Goal: Task Accomplishment & Management: Use online tool/utility

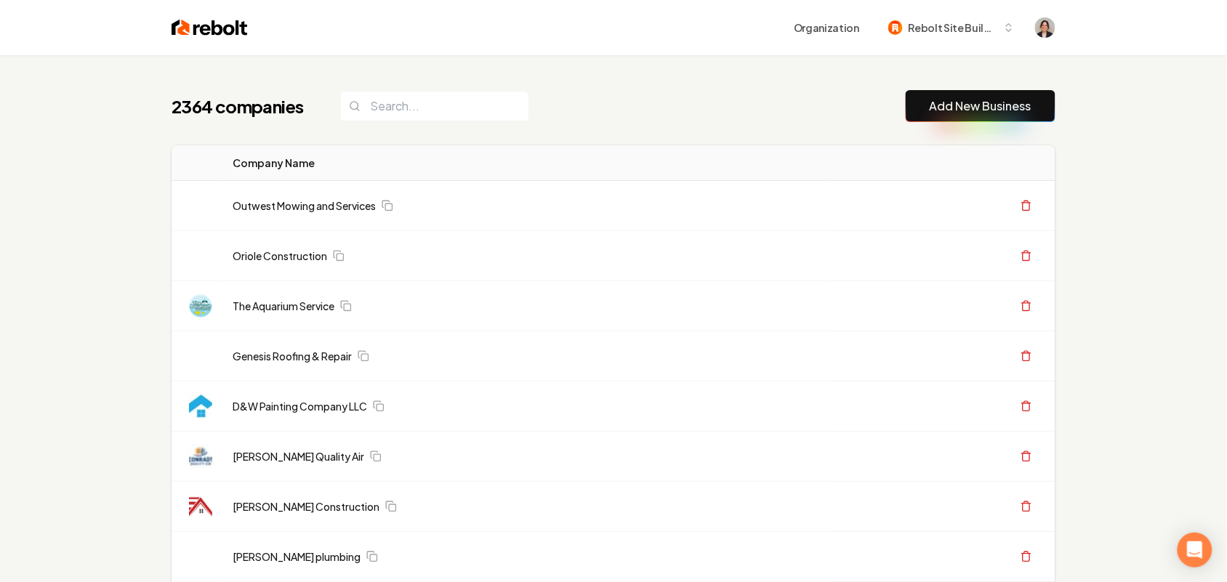
click at [953, 95] on button "Add New Business" at bounding box center [980, 106] width 150 height 32
click at [961, 109] on link "Add New Business" at bounding box center [980, 105] width 102 height 17
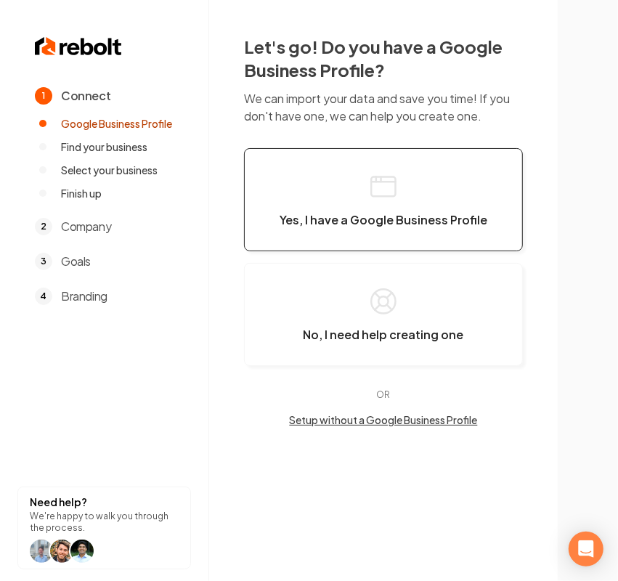
click at [432, 190] on button "Yes, I have a Google Business Profile" at bounding box center [383, 199] width 279 height 103
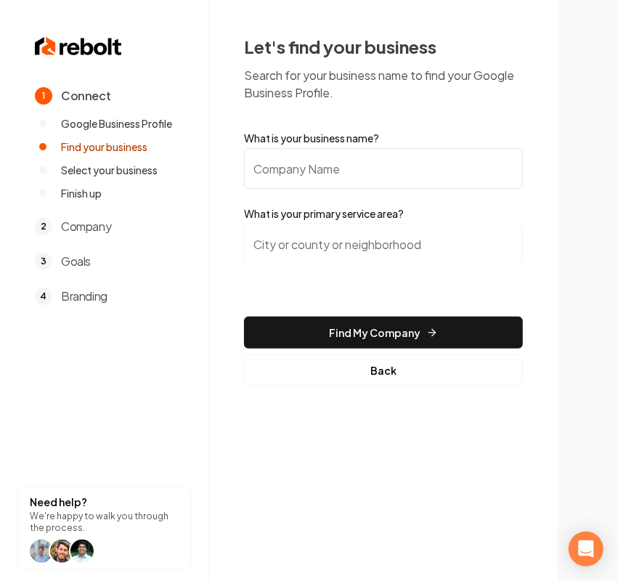
click at [411, 155] on input "What is your business name?" at bounding box center [383, 168] width 279 height 41
paste input "Express 24Hr Plumbing & Electrical"
type input "Express 24Hr Plumbing & Electrical"
click at [397, 258] on input "search" at bounding box center [383, 244] width 279 height 41
paste input "[GEOGRAPHIC_DATA]"
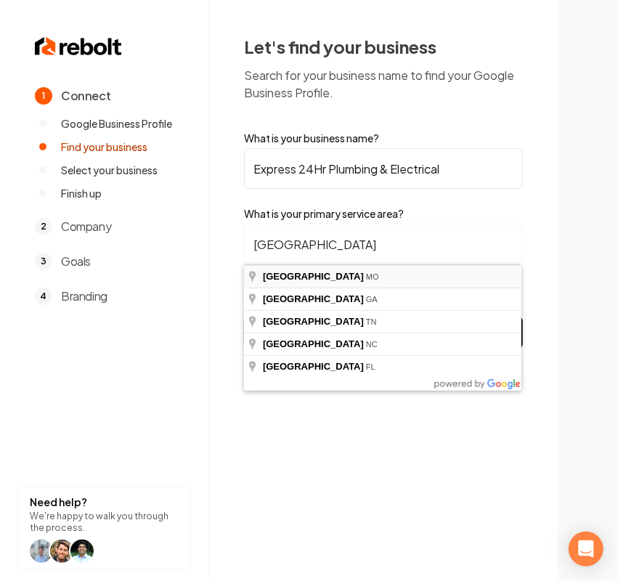
type input "[GEOGRAPHIC_DATA], [GEOGRAPHIC_DATA]"
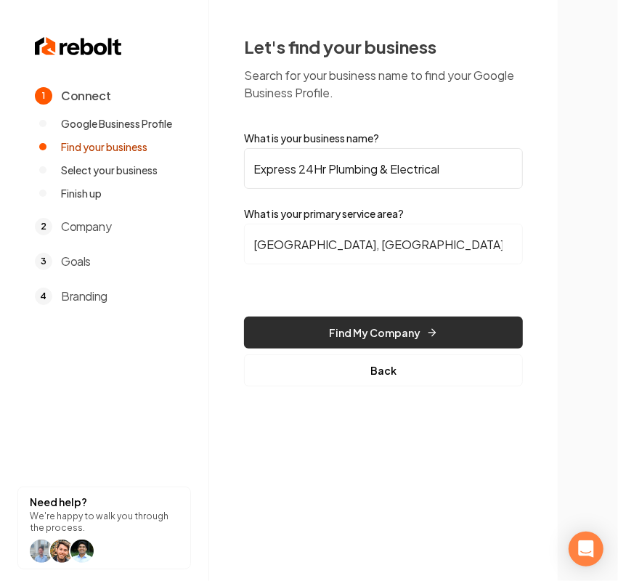
click at [340, 321] on button "Find My Company" at bounding box center [383, 333] width 279 height 32
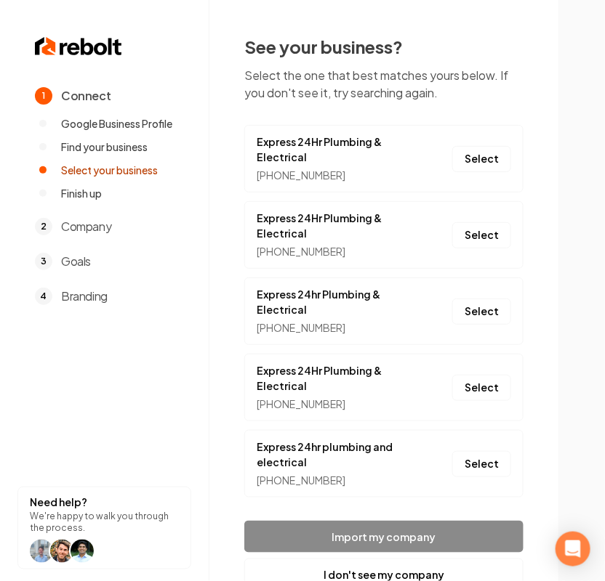
scroll to position [46, 0]
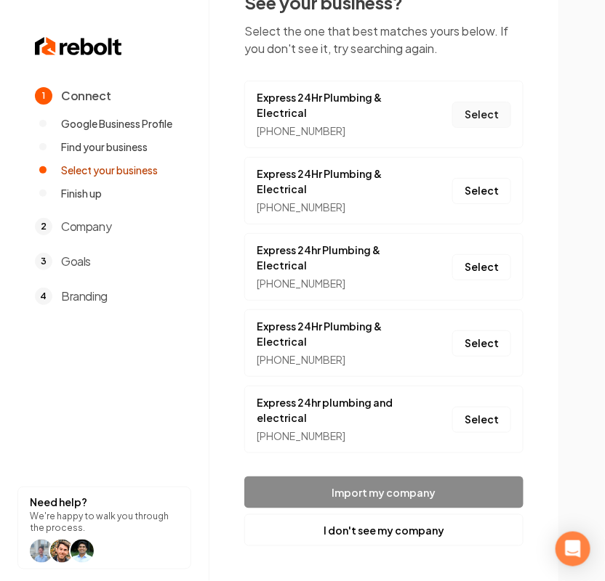
click at [488, 116] on button "Select" at bounding box center [481, 115] width 59 height 26
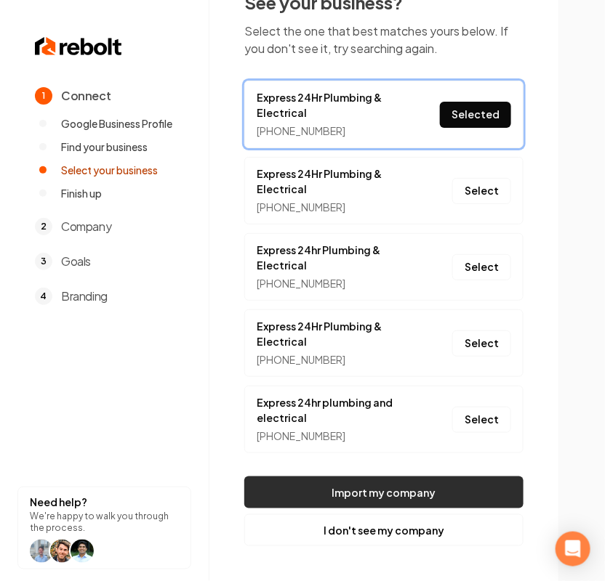
click at [395, 494] on button "Import my company" at bounding box center [383, 493] width 279 height 32
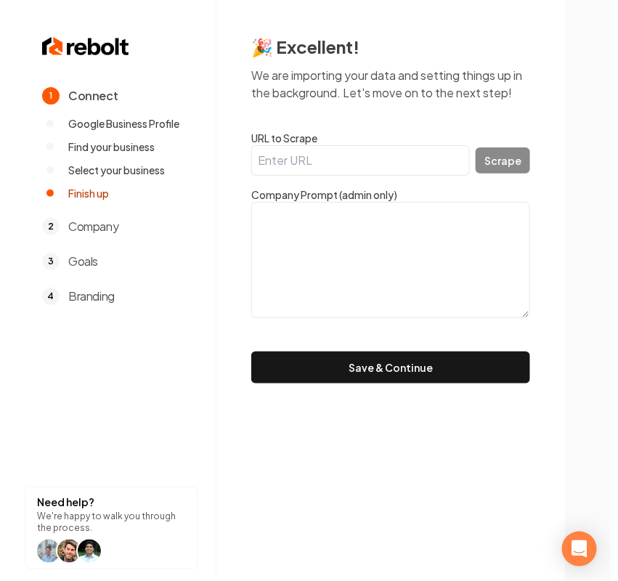
scroll to position [0, 0]
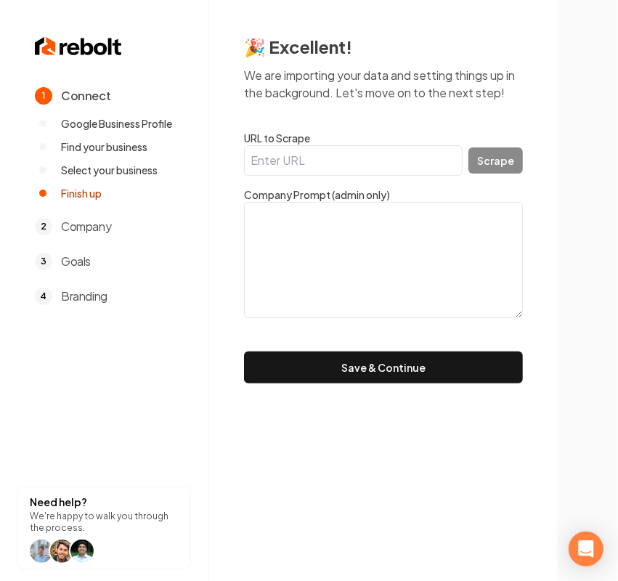
click at [283, 151] on input "URL to Scrape" at bounding box center [353, 160] width 219 height 31
paste input "[URL][DOMAIN_NAME]"
type input "[URL][DOMAIN_NAME]"
click at [488, 153] on button "Scrape" at bounding box center [496, 161] width 54 height 26
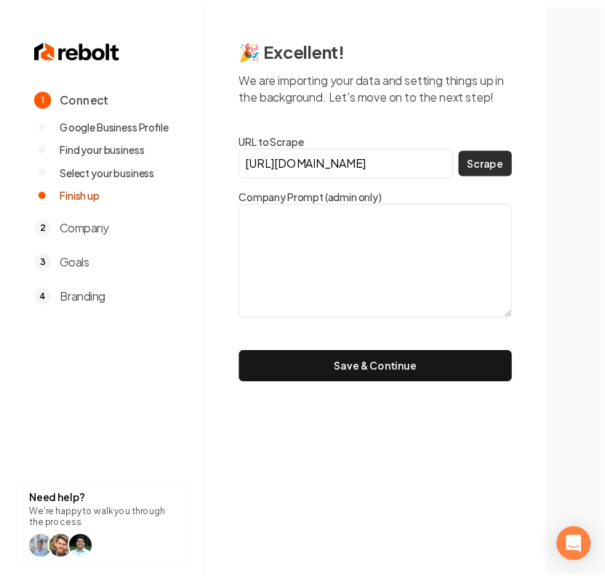
scroll to position [0, 0]
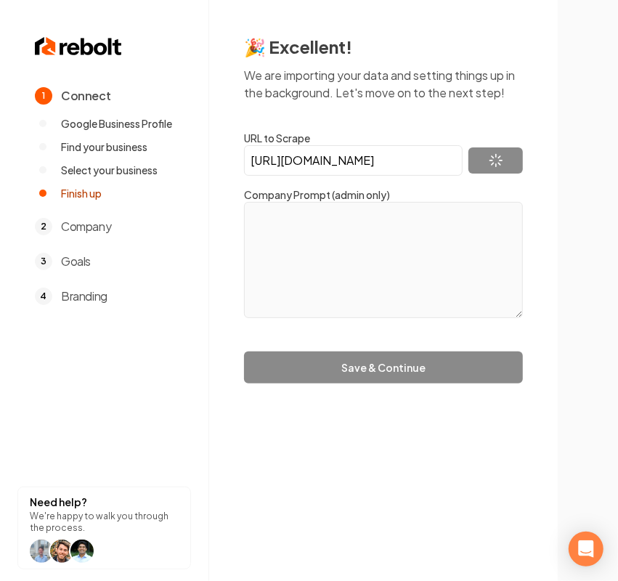
type textarea "We charge by the job not by the Hour! Our Newest Service: Sewer Lining and Tren…"
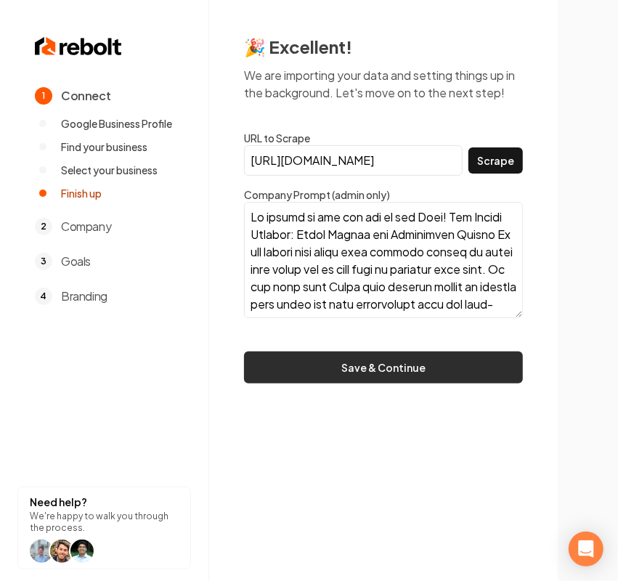
click at [400, 358] on button "Save & Continue" at bounding box center [383, 368] width 279 height 32
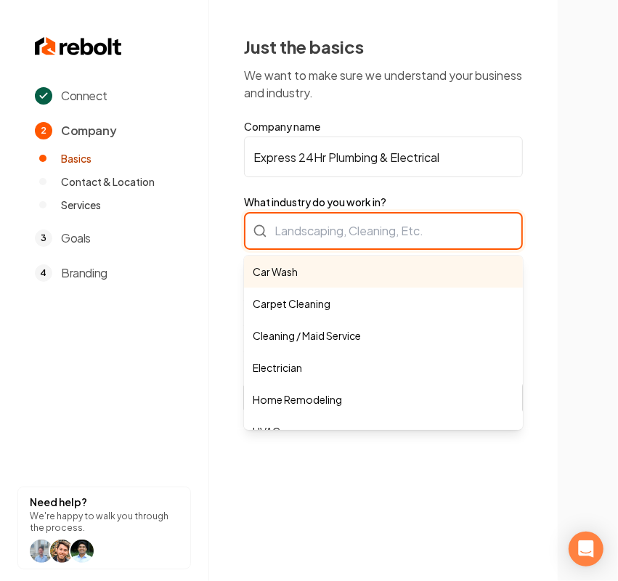
click at [378, 227] on div "Car Wash Carpet Cleaning Cleaning / Maid Service Electrician Home Remodeling HV…" at bounding box center [383, 231] width 279 height 38
click at [344, 235] on div "Car Wash Carpet Cleaning Cleaning / Maid Service Electrician Home Remodeling HV…" at bounding box center [383, 231] width 279 height 38
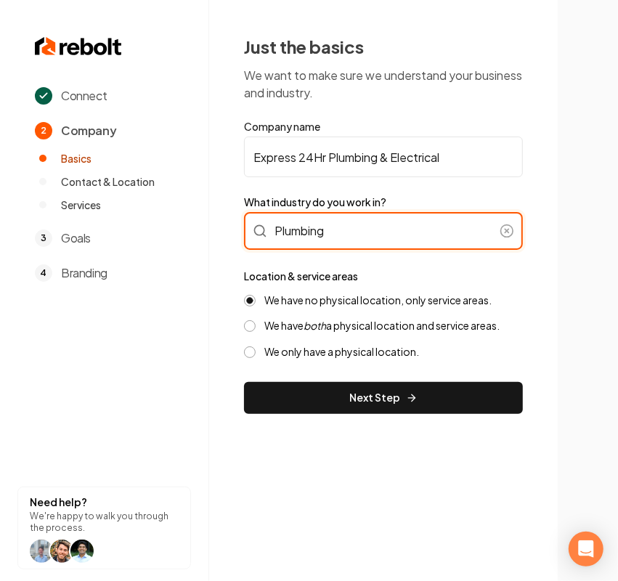
type input "Plumbing"
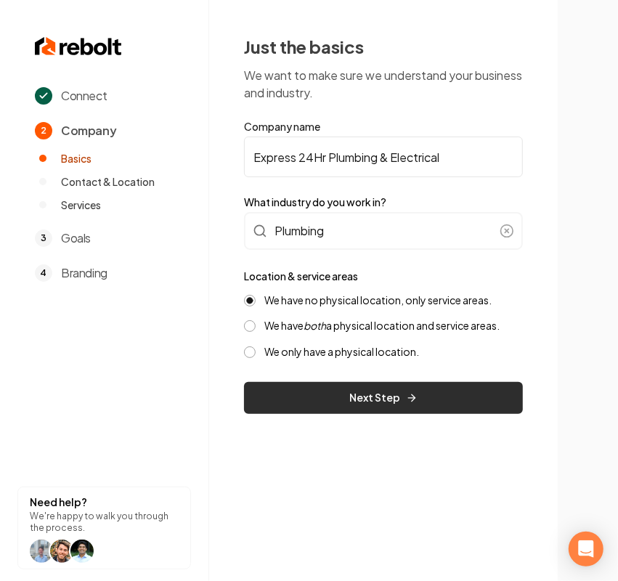
click at [320, 382] on button "Next Step" at bounding box center [383, 398] width 279 height 32
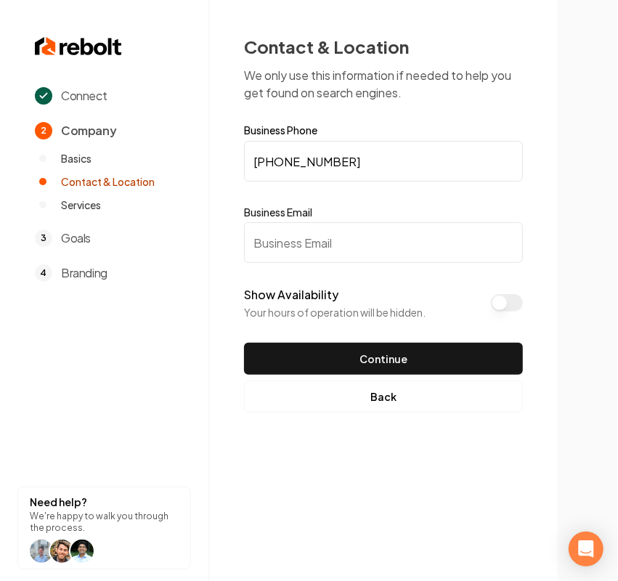
click at [259, 246] on input "Business Email" at bounding box center [383, 242] width 279 height 41
paste input "[EMAIL_ADDRESS][DOMAIN_NAME]"
type input "[EMAIL_ADDRESS][DOMAIN_NAME]"
click at [509, 307] on button "Show Availability" at bounding box center [507, 302] width 32 height 17
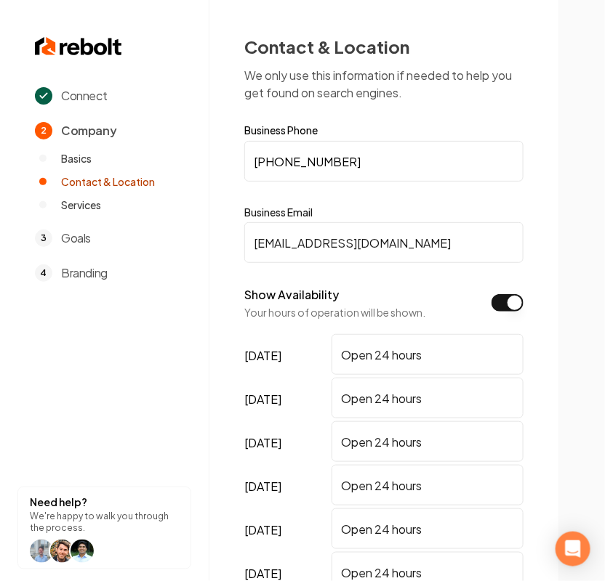
scroll to position [91, 0]
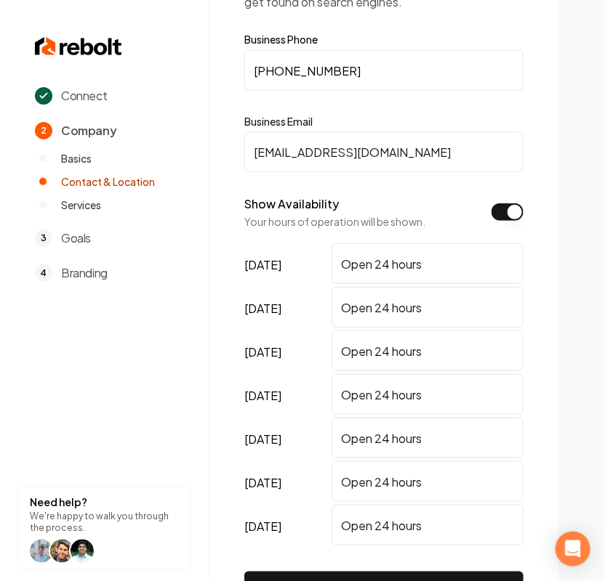
click at [517, 212] on button "Show Availability" at bounding box center [507, 211] width 32 height 17
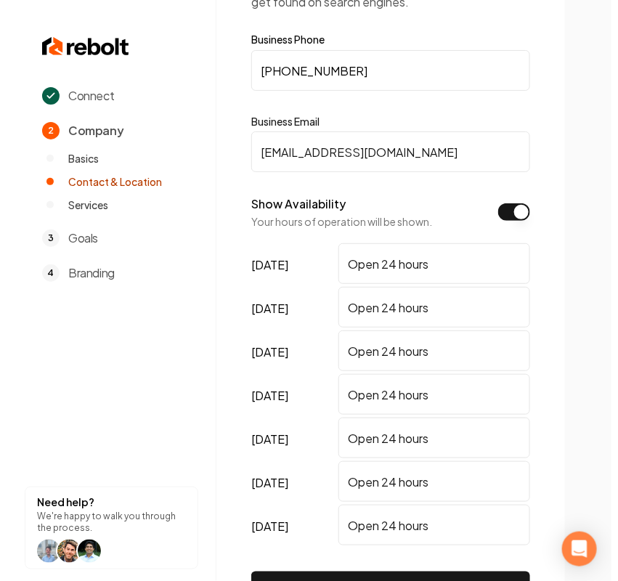
scroll to position [0, 0]
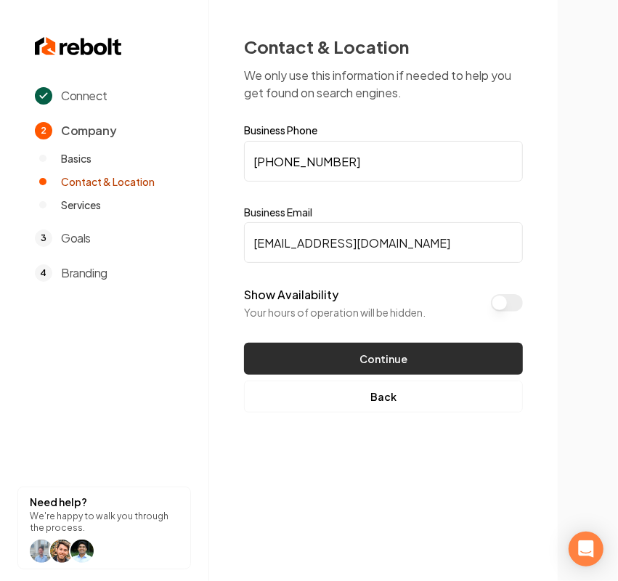
click at [358, 355] on button "Continue" at bounding box center [383, 359] width 279 height 32
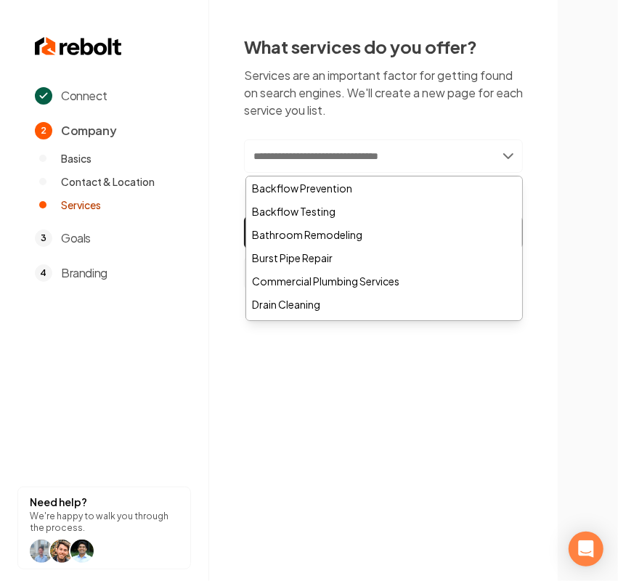
click at [378, 154] on input "text" at bounding box center [383, 156] width 279 height 33
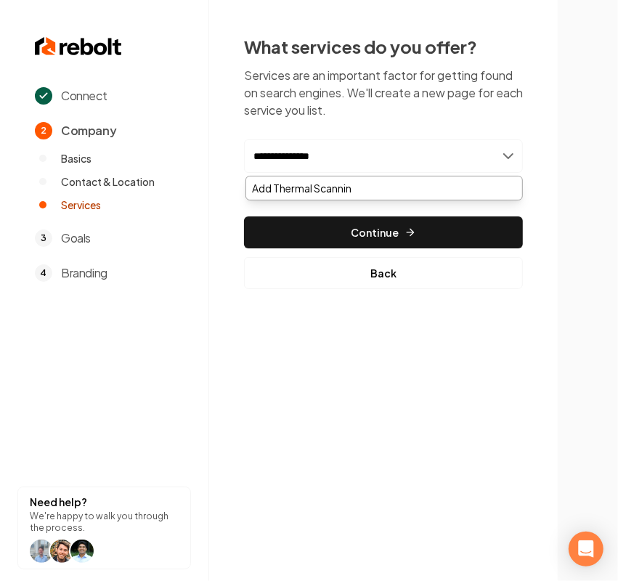
type input "**********"
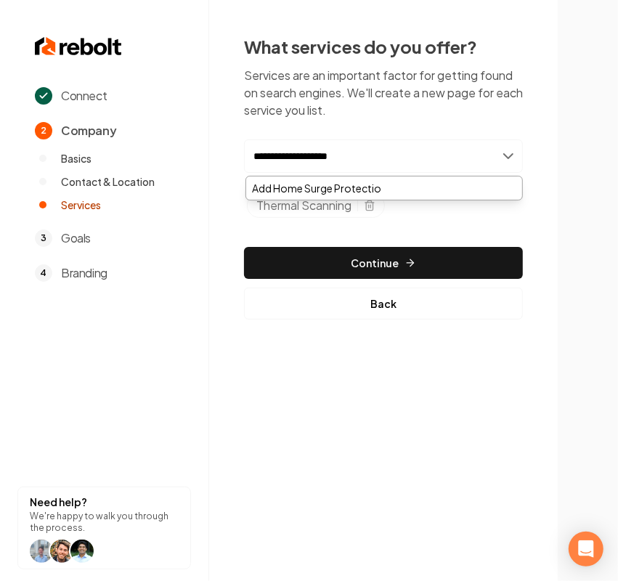
type input "**********"
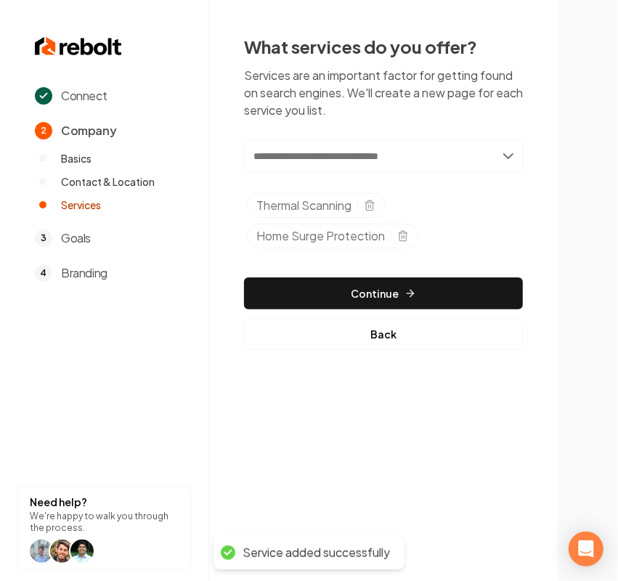
click at [373, 154] on input "text" at bounding box center [383, 156] width 279 height 33
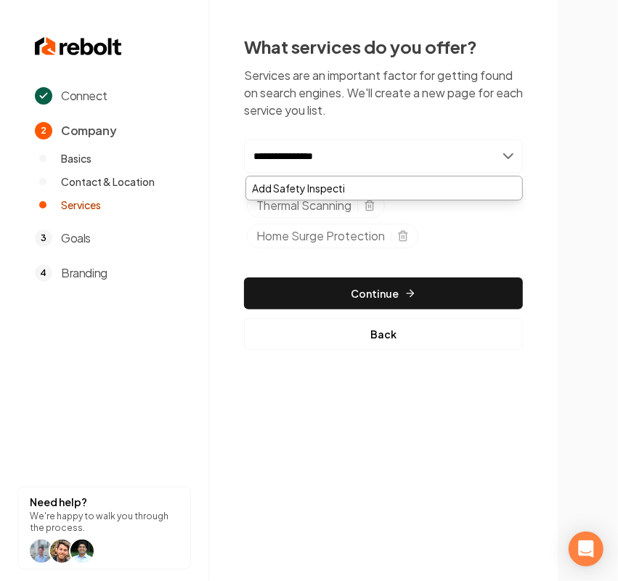
type input "**********"
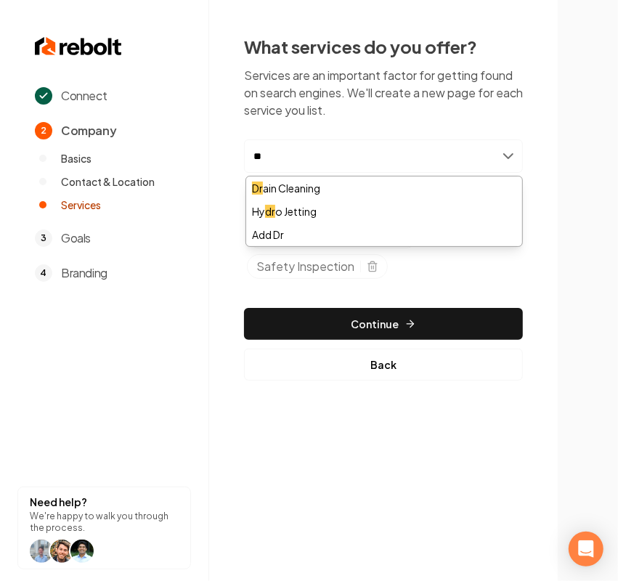
type input "***"
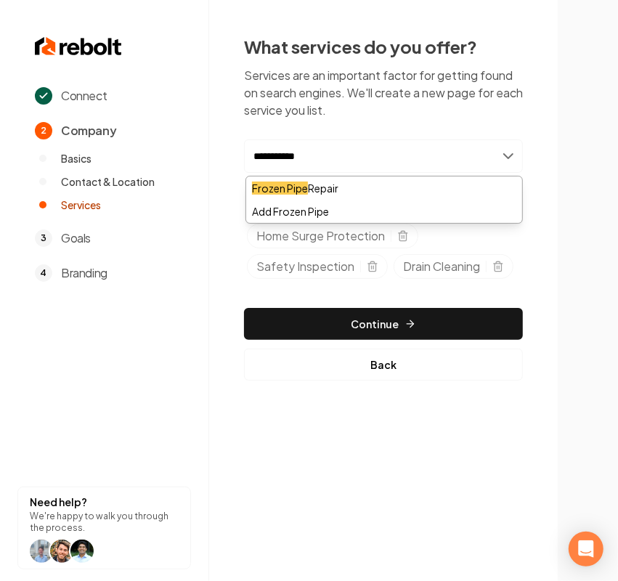
type input "**********"
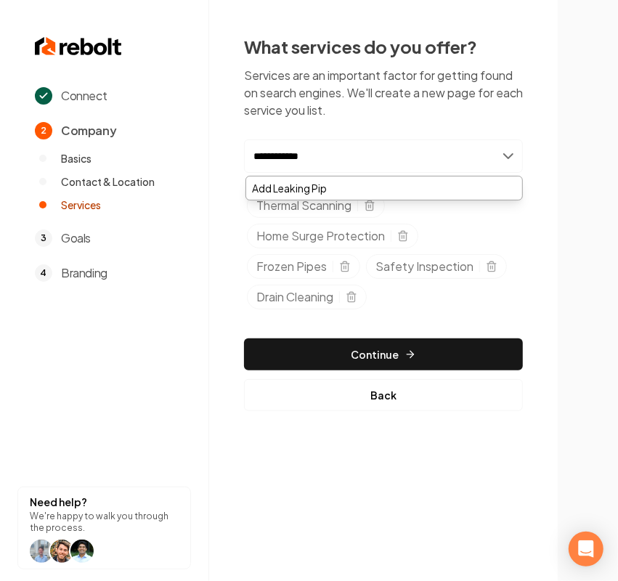
type input "**********"
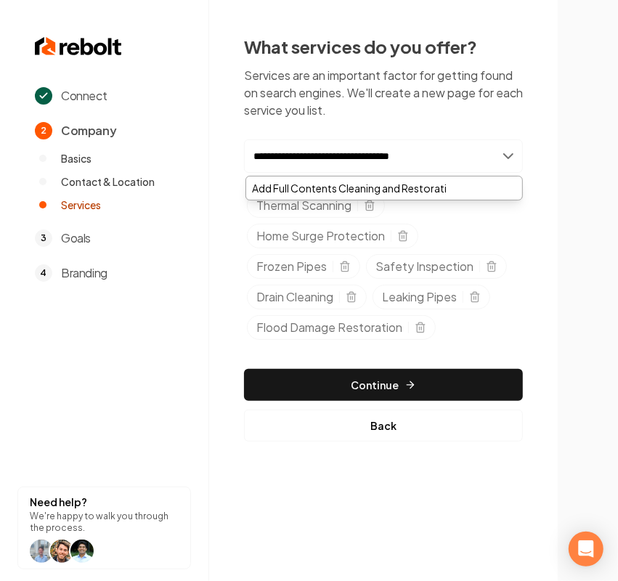
type input "**********"
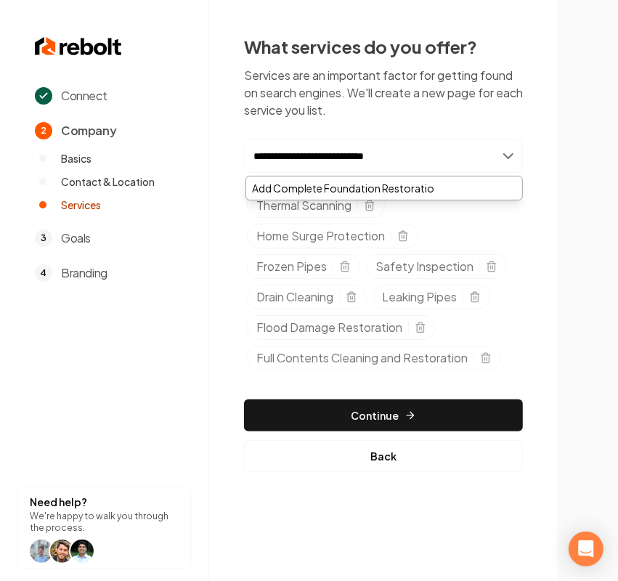
type input "**********"
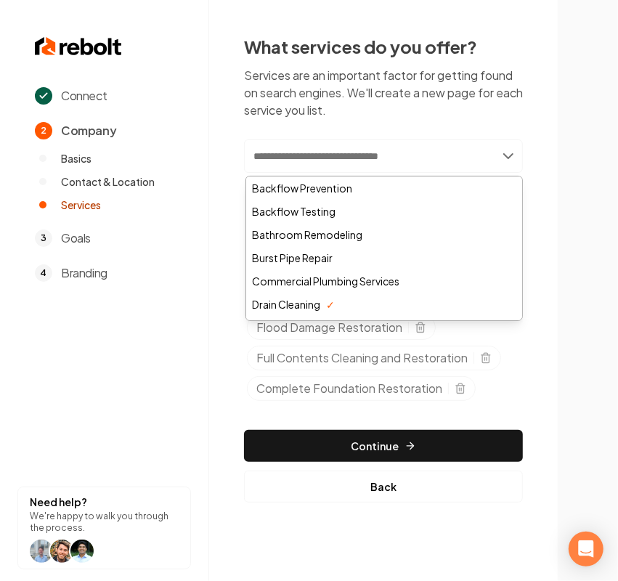
click at [586, 294] on img at bounding box center [588, 290] width 50 height 27
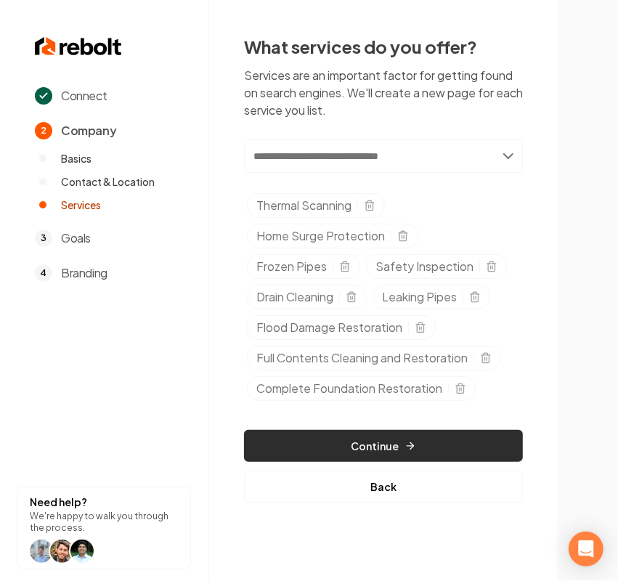
click at [342, 447] on button "Continue" at bounding box center [383, 446] width 279 height 32
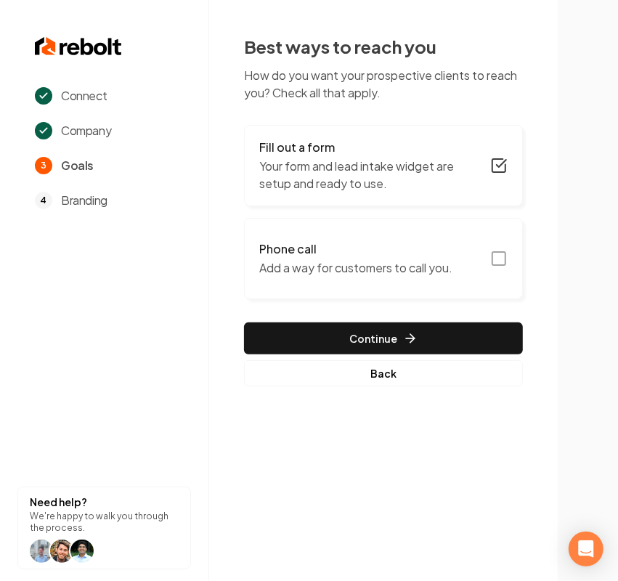
click at [344, 280] on button "Phone call Add a way for customers to call you." at bounding box center [383, 258] width 279 height 81
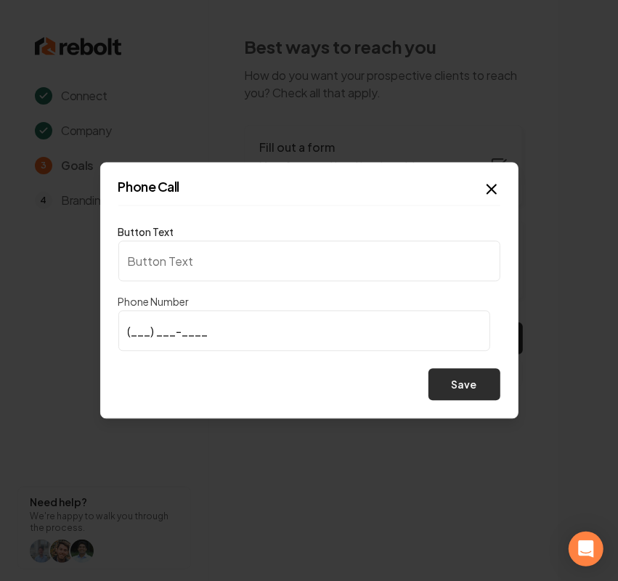
type input "Call us"
type input "[PHONE_NUMBER]"
click at [455, 391] on button "Save" at bounding box center [465, 385] width 72 height 32
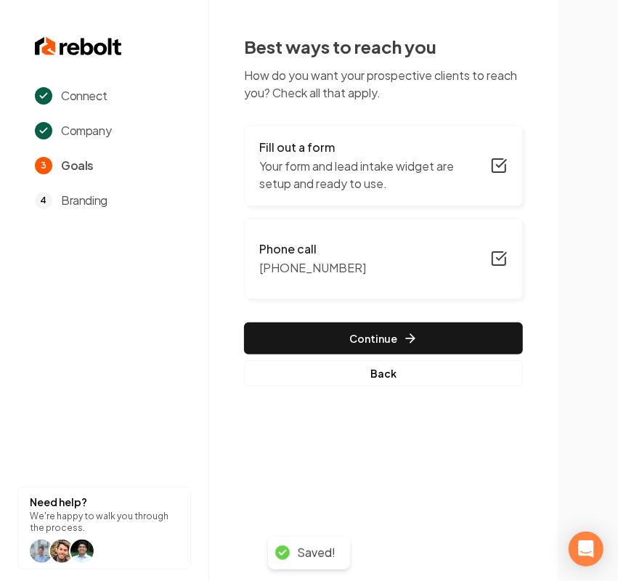
click at [324, 323] on button "Continue" at bounding box center [383, 339] width 279 height 32
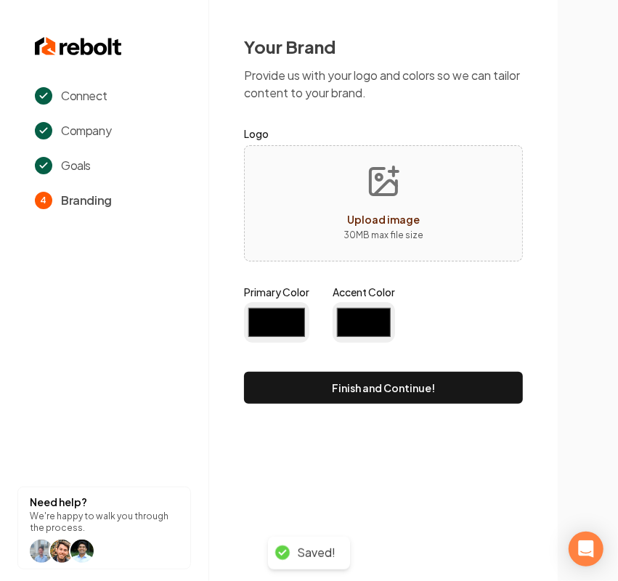
type input "#194d33"
type input "#70be00"
click at [294, 195] on div "Upload image 30 MB max file size" at bounding box center [383, 203] width 279 height 116
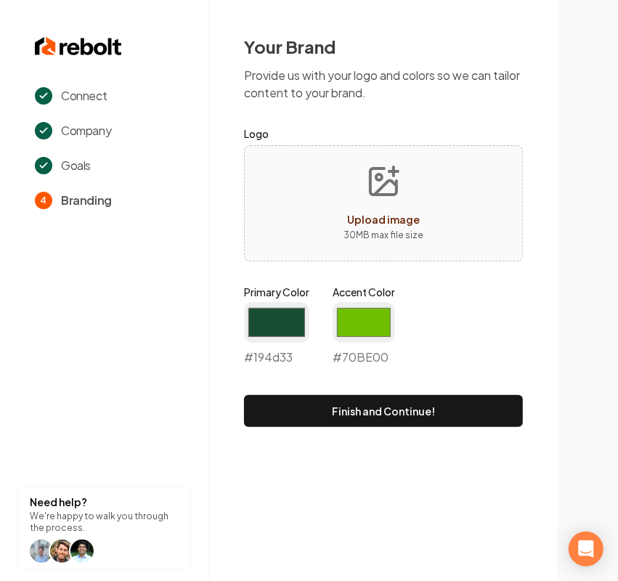
type input "**********"
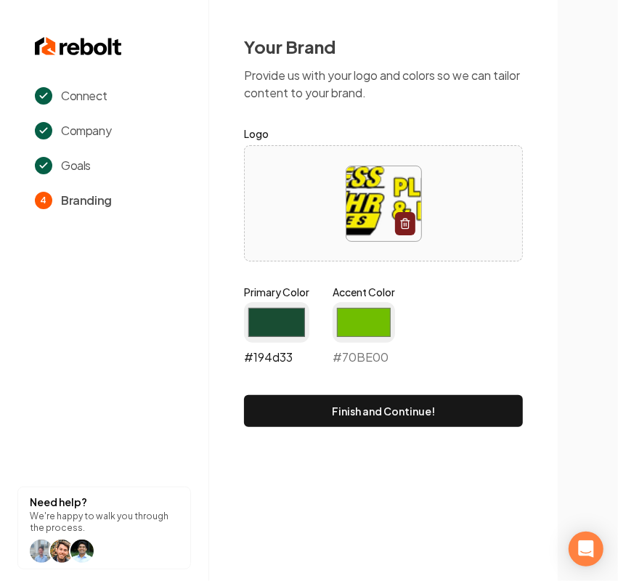
drag, startPoint x: 294, startPoint y: 328, endPoint x: 284, endPoint y: 335, distance: 12.5
click at [294, 328] on input "#194d33" at bounding box center [276, 322] width 65 height 41
type input "#1a1a19"
click at [366, 320] on input "#70be00" at bounding box center [364, 322] width 62 height 41
type input "#efd30b"
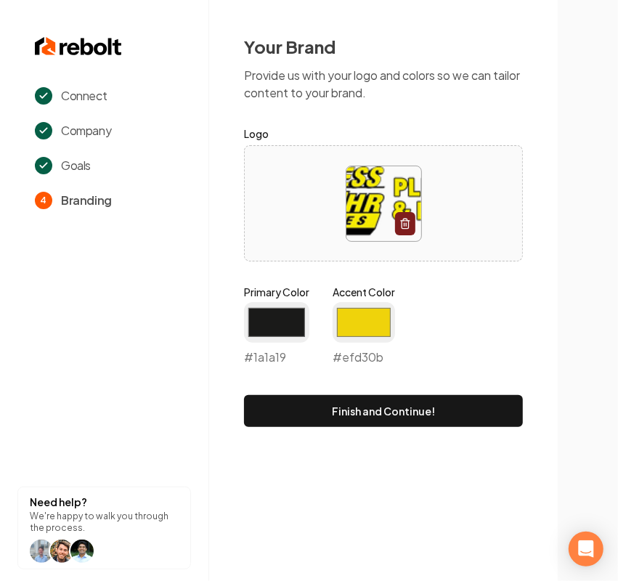
click at [423, 258] on div at bounding box center [383, 203] width 279 height 116
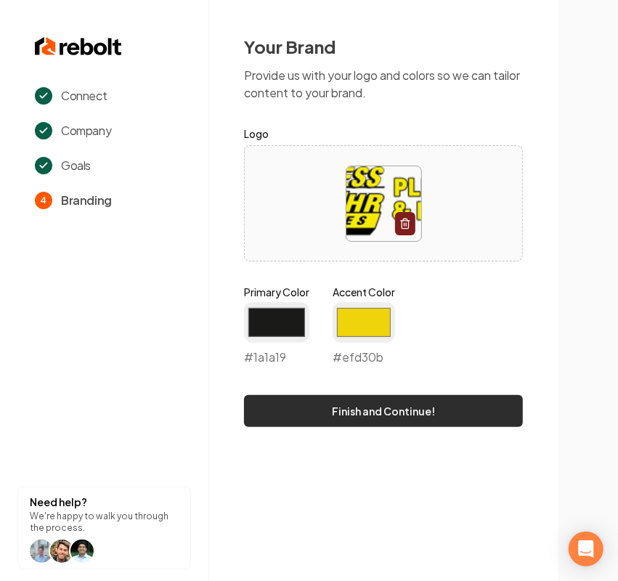
click at [374, 400] on button "Finish and Continue!" at bounding box center [383, 411] width 279 height 32
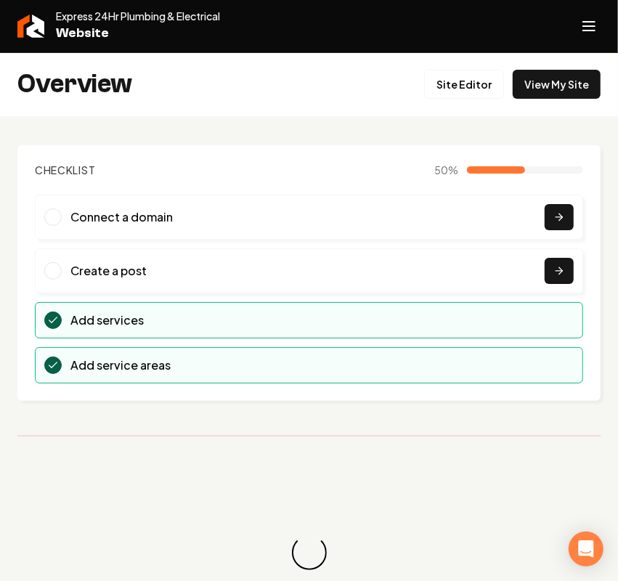
click at [583, 24] on icon "Open navigation menu" at bounding box center [589, 26] width 17 height 23
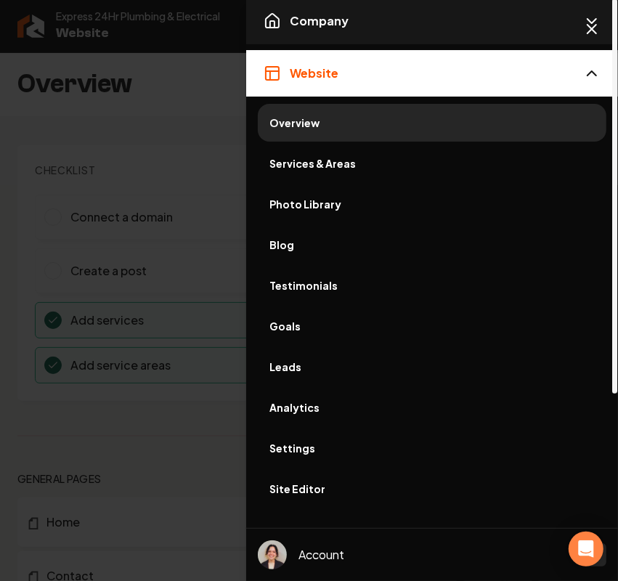
click at [322, 31] on button "Company" at bounding box center [432, 21] width 372 height 47
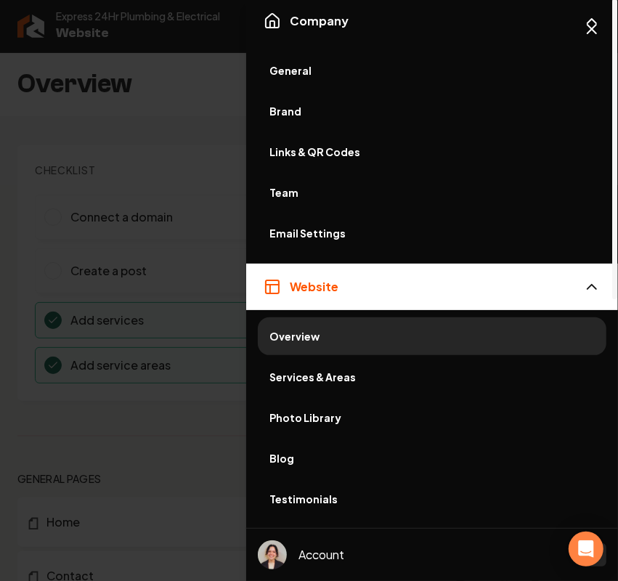
click at [318, 66] on span "General" at bounding box center [433, 70] width 326 height 15
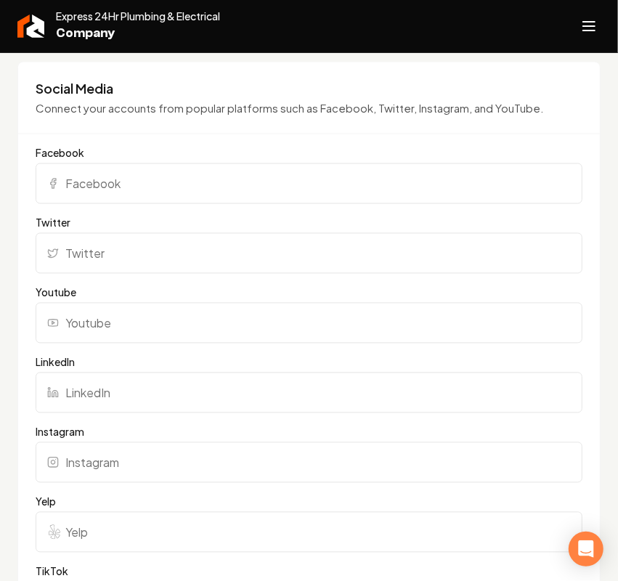
scroll to position [1181, 0]
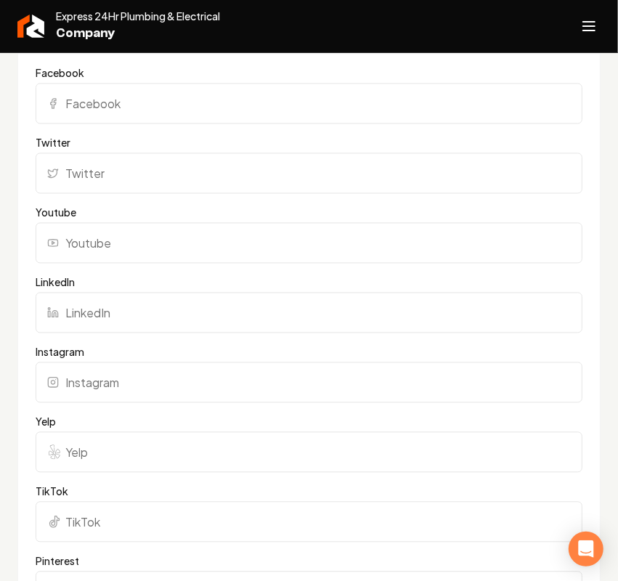
click at [113, 124] on input "Facebook" at bounding box center [309, 104] width 547 height 41
paste input "[URL][DOMAIN_NAME]"
type input "[URL][DOMAIN_NAME]"
drag, startPoint x: 150, startPoint y: 451, endPoint x: 161, endPoint y: 441, distance: 14.9
click at [150, 451] on input "Yelp" at bounding box center [309, 452] width 547 height 41
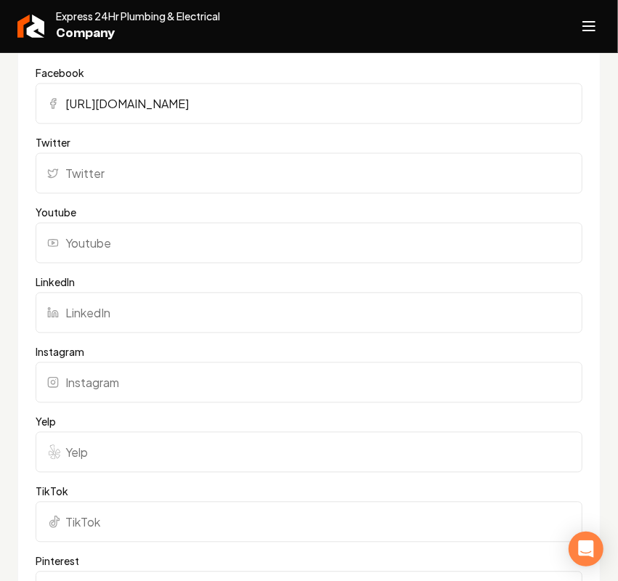
paste input "[URL][DOMAIN_NAME]"
type input "[URL][DOMAIN_NAME]"
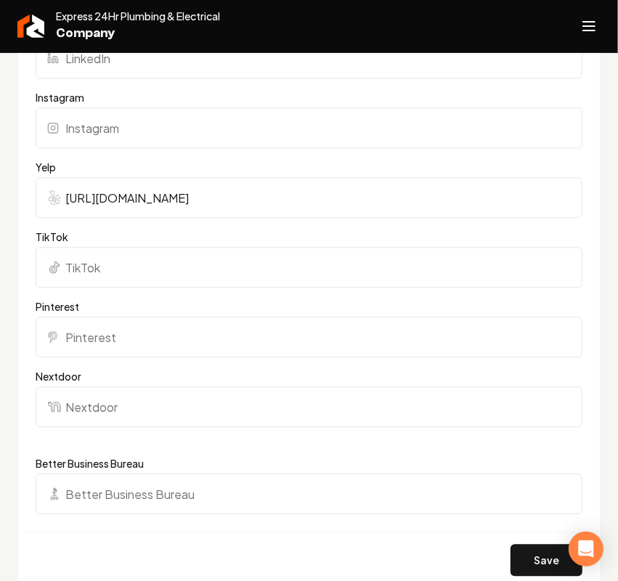
scroll to position [1453, 0]
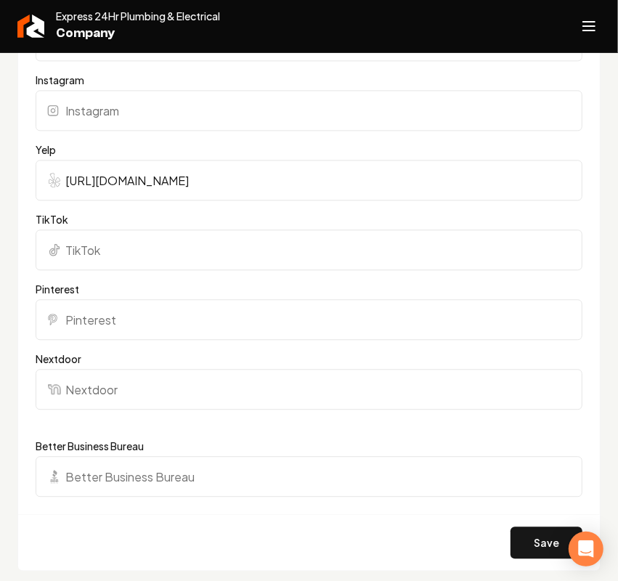
click at [100, 472] on input "Better Business Bureau" at bounding box center [309, 476] width 547 height 41
paste input "[URL][DOMAIN_NAME]"
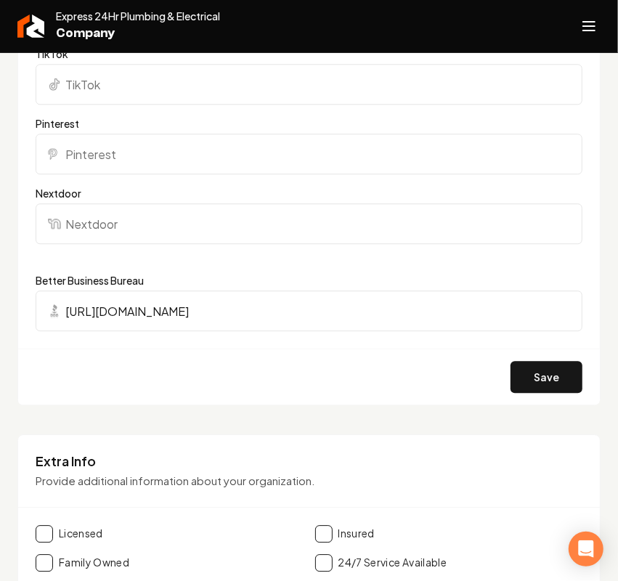
scroll to position [1635, 0]
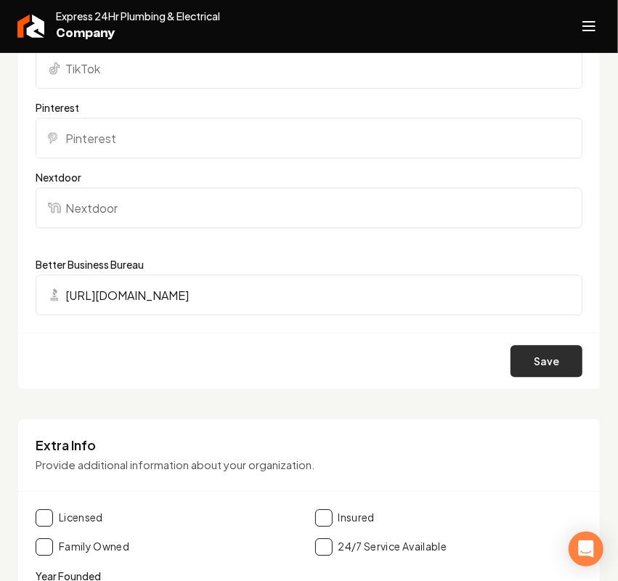
type input "[URL][DOMAIN_NAME]"
click at [536, 371] on button "Save" at bounding box center [547, 361] width 72 height 32
click at [583, 9] on button "Open navigation menu" at bounding box center [589, 26] width 35 height 35
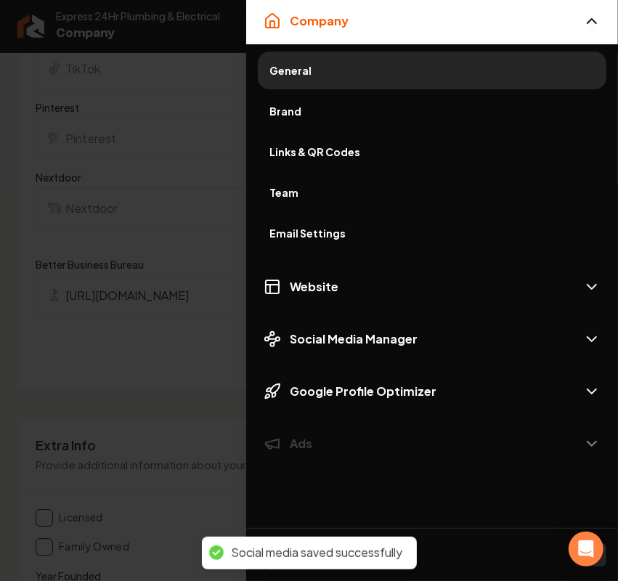
click at [300, 110] on span "Brand" at bounding box center [433, 111] width 326 height 15
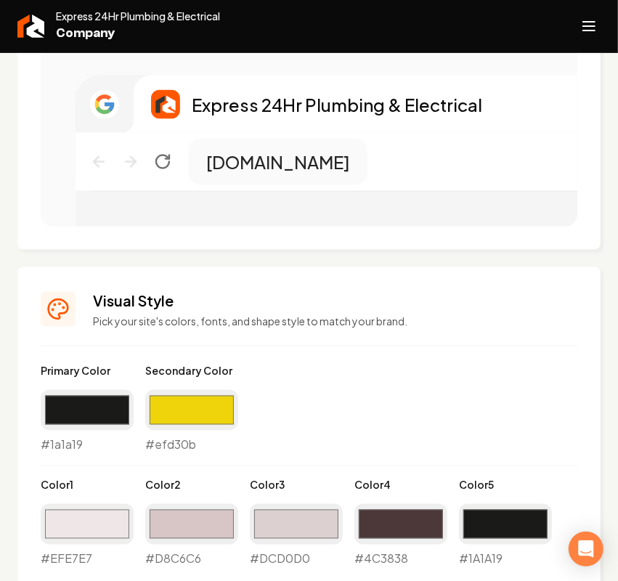
scroll to position [454, 0]
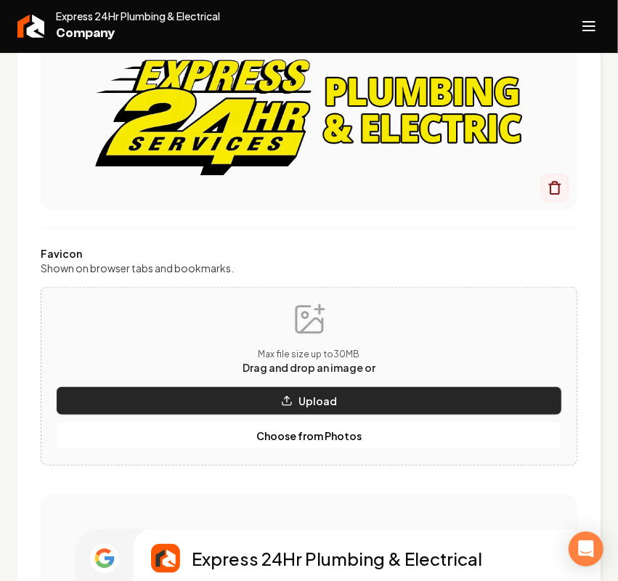
click at [175, 397] on button "Upload" at bounding box center [309, 401] width 506 height 29
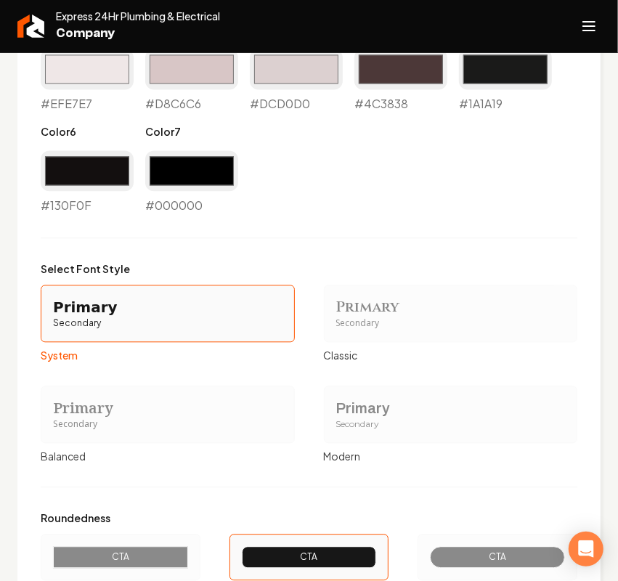
scroll to position [1181, 0]
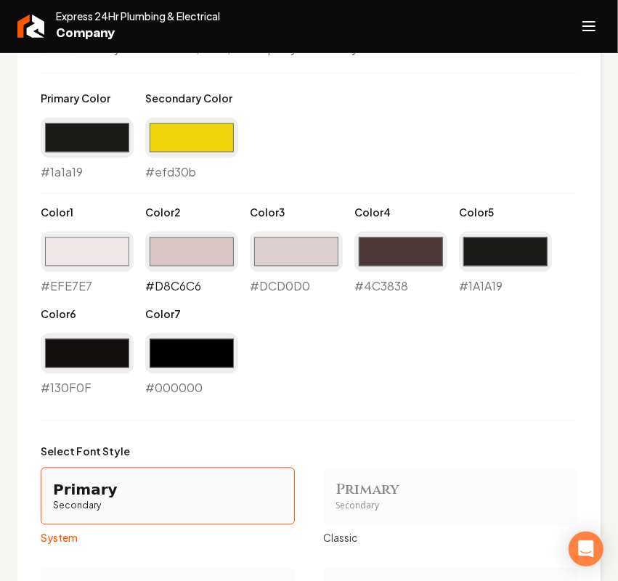
click at [175, 257] on input "#d8c6c6" at bounding box center [191, 252] width 93 height 41
click at [114, 256] on input "#efe7e7" at bounding box center [87, 252] width 93 height 41
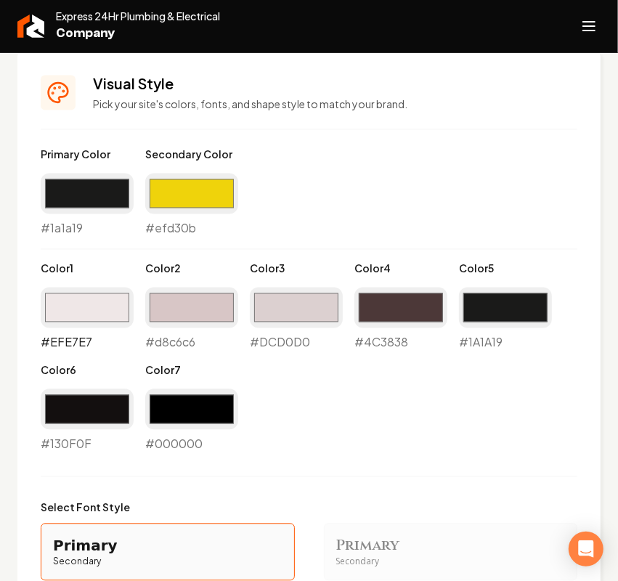
scroll to position [1236, 0]
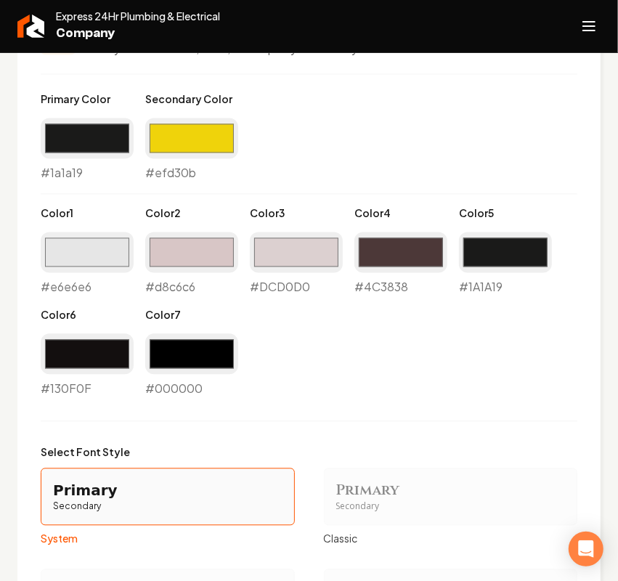
type input "#e6e6e6"
click at [179, 245] on input "#d8c6c6" at bounding box center [191, 253] width 93 height 41
type input "#c7c7c7"
click at [80, 249] on input "#e6e6e6" at bounding box center [87, 253] width 93 height 41
type input "#f0f0f0"
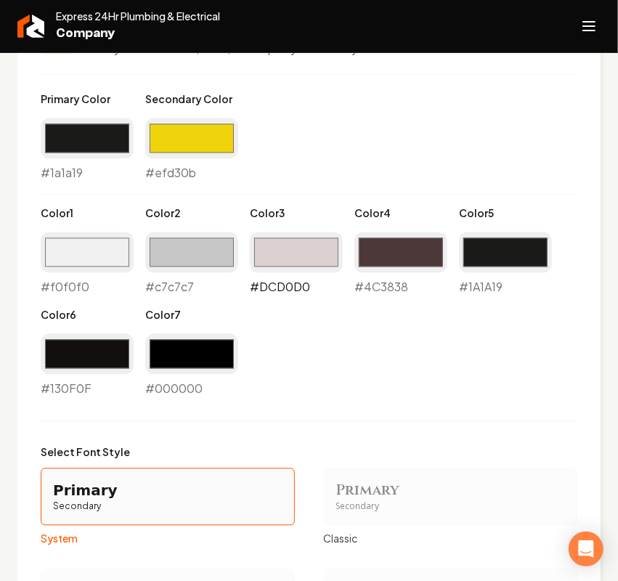
click at [281, 260] on input "#dcd0d0" at bounding box center [296, 253] width 93 height 41
type input "#a3a3a3"
click at [363, 251] on input "#4c3838" at bounding box center [401, 253] width 93 height 41
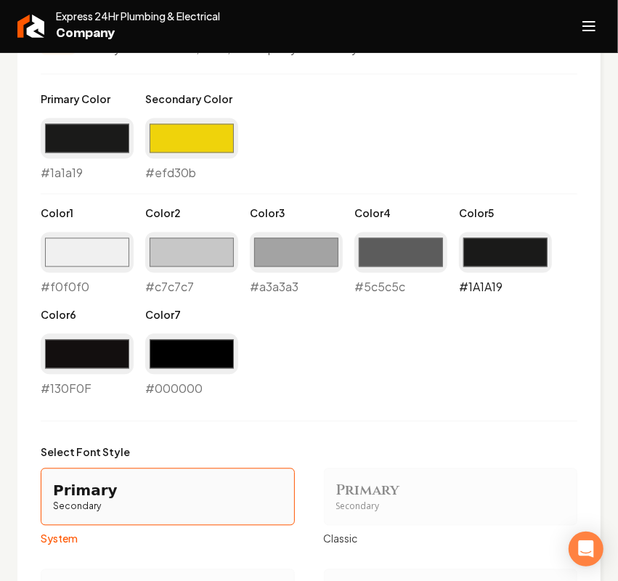
type input "#5c5c5c"
click at [504, 251] on input "#1a1a19" at bounding box center [505, 253] width 93 height 41
click at [57, 366] on input "#130f0f" at bounding box center [87, 354] width 93 height 41
type input "#141414"
click at [196, 347] on input "#000000" at bounding box center [191, 354] width 93 height 41
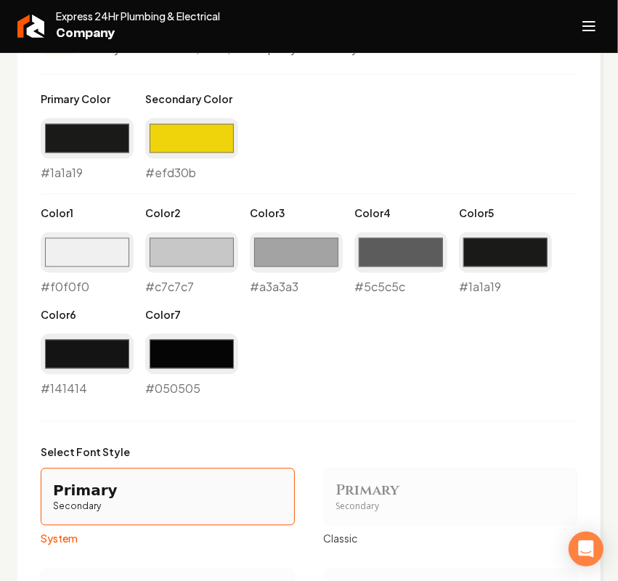
type input "#050505"
click at [426, 462] on div "Select Font Style Primary Secondary System Primary Secondary Classic Primary Se…" at bounding box center [309, 546] width 537 height 202
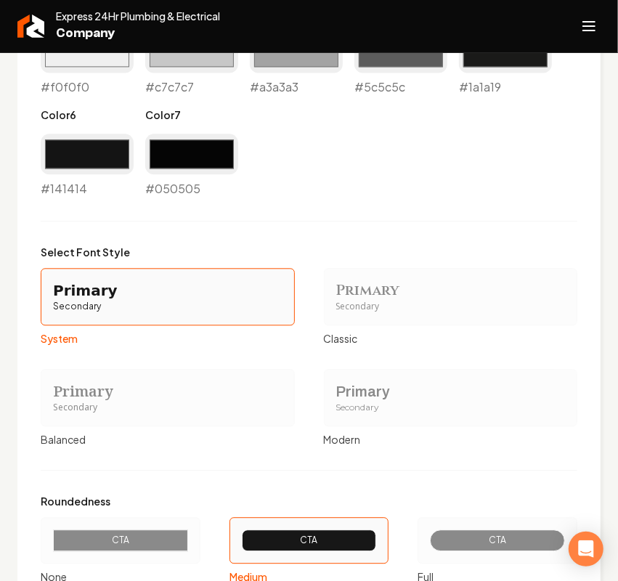
scroll to position [1599, 0]
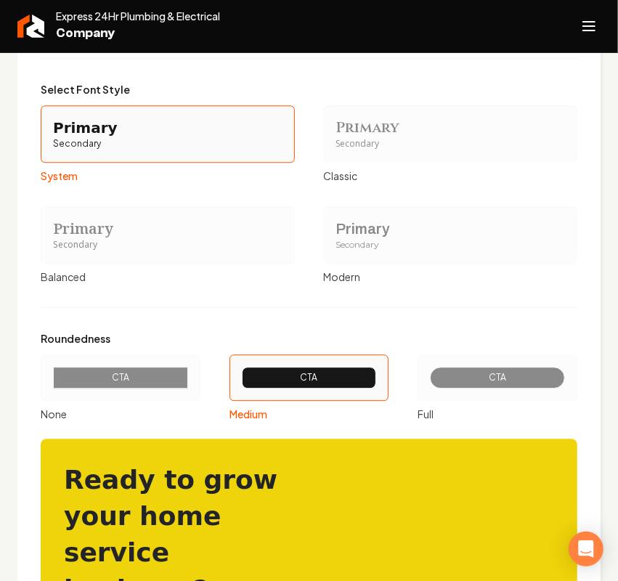
click at [393, 237] on div "Primary" at bounding box center [451, 229] width 230 height 20
click at [335, 237] on button "Primary Secondary Modern" at bounding box center [329, 235] width 12 height 12
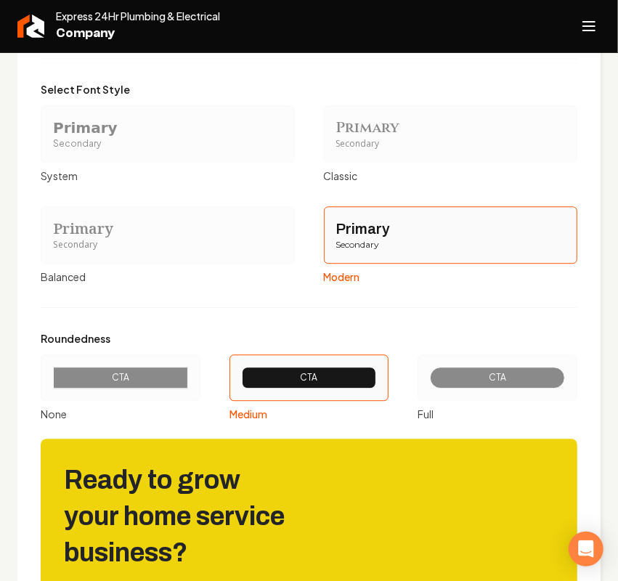
click at [524, 412] on div "Full" at bounding box center [498, 414] width 160 height 15
click at [429, 384] on button "CTA Full" at bounding box center [423, 378] width 12 height 12
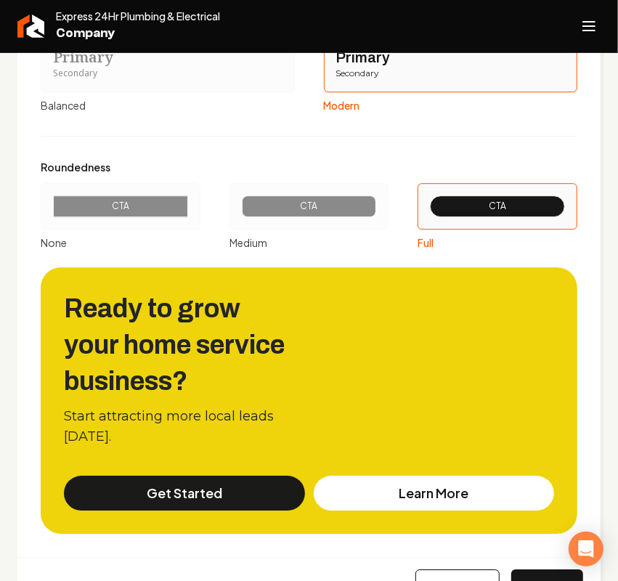
scroll to position [1822, 0]
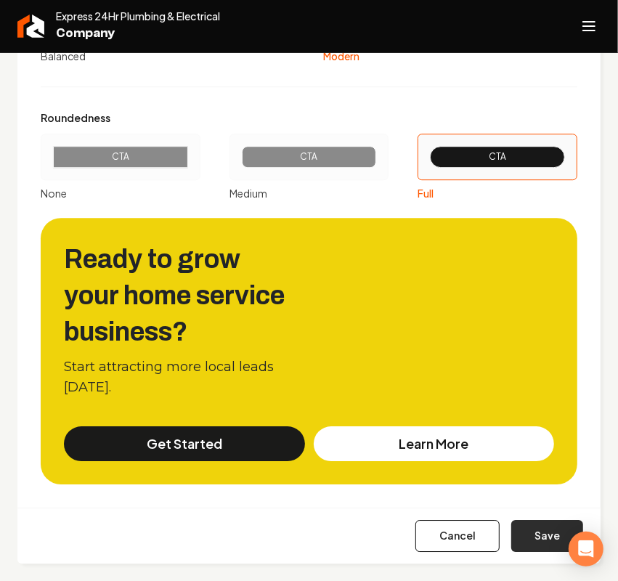
click at [530, 546] on button "Save" at bounding box center [548, 536] width 72 height 32
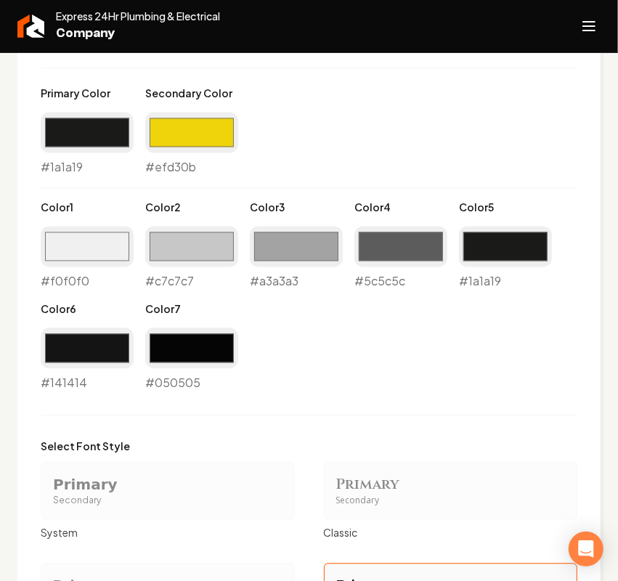
scroll to position [823, 0]
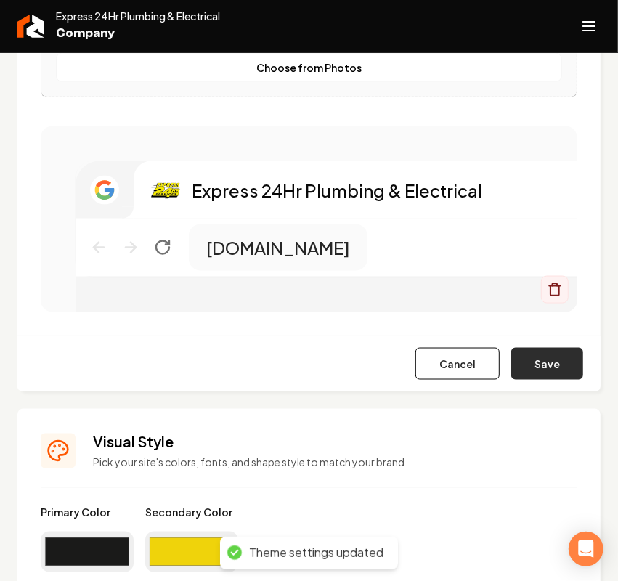
click at [538, 367] on button "Save" at bounding box center [548, 364] width 72 height 32
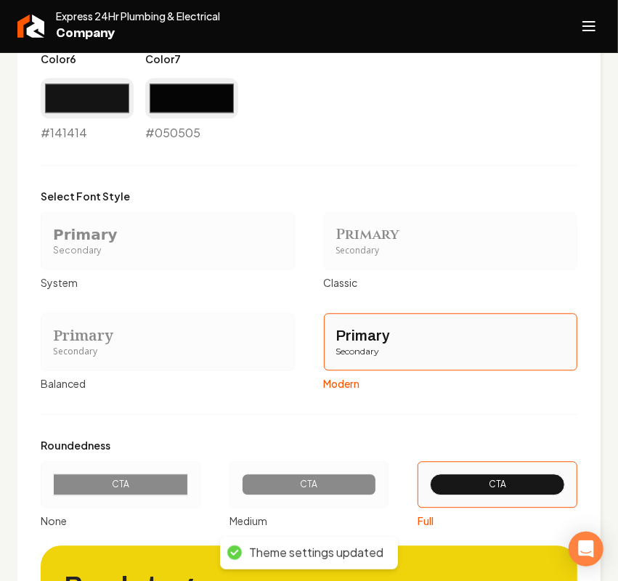
click at [102, 343] on div "Primary" at bounding box center [168, 336] width 230 height 20
click at [52, 343] on button "Primary Secondary Balanced" at bounding box center [46, 342] width 12 height 12
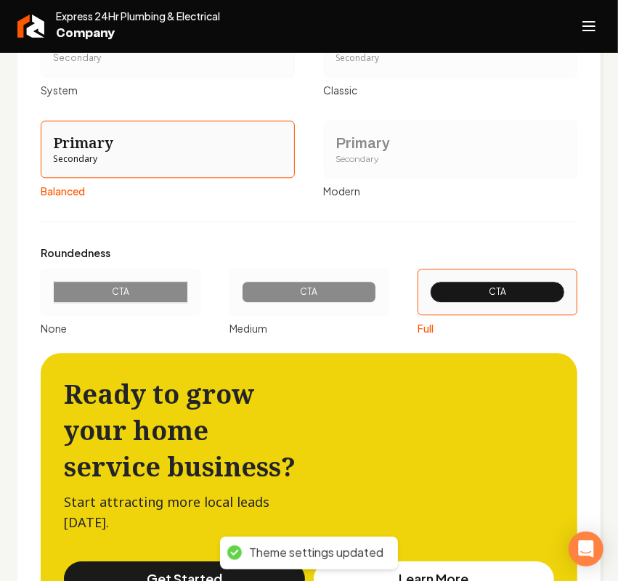
scroll to position [1766, 0]
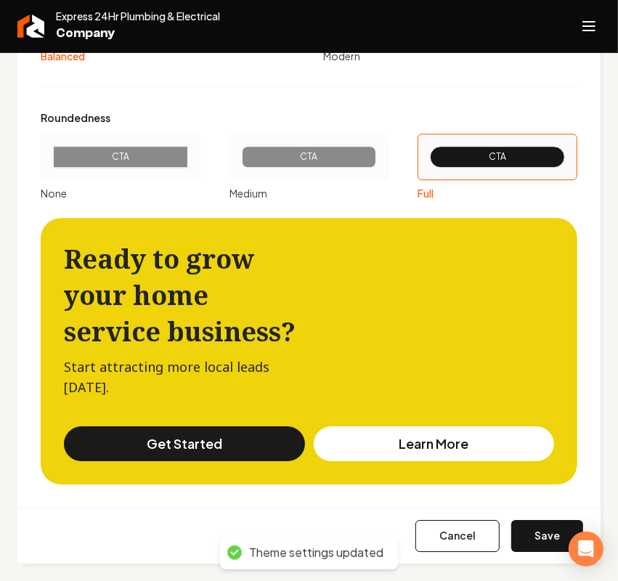
click at [530, 520] on div "Cancel Save" at bounding box center [308, 536] width 583 height 56
click at [528, 525] on button "Save" at bounding box center [548, 536] width 72 height 32
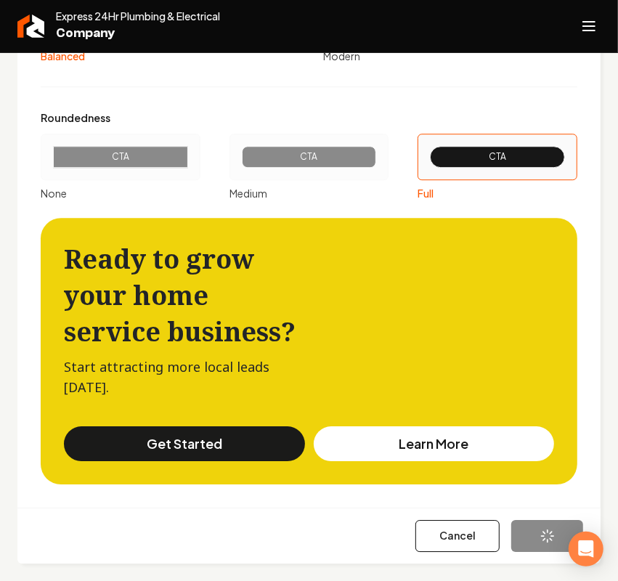
scroll to position [1493, 0]
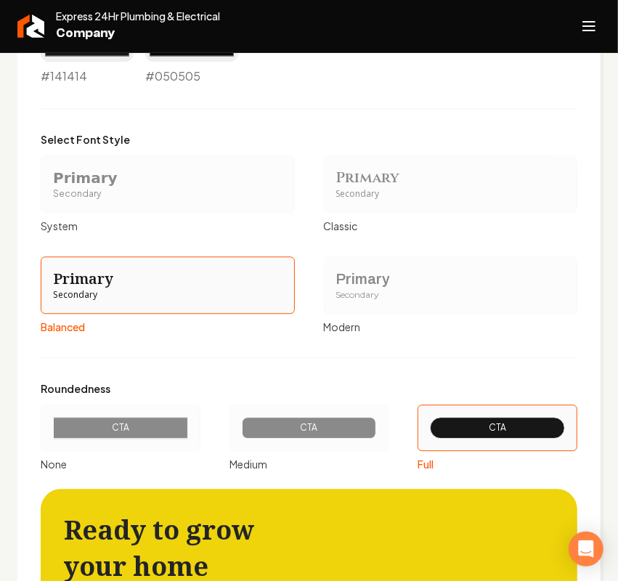
click at [355, 278] on div "Primary" at bounding box center [451, 279] width 230 height 20
click at [335, 279] on button "Primary Secondary Modern" at bounding box center [329, 285] width 12 height 12
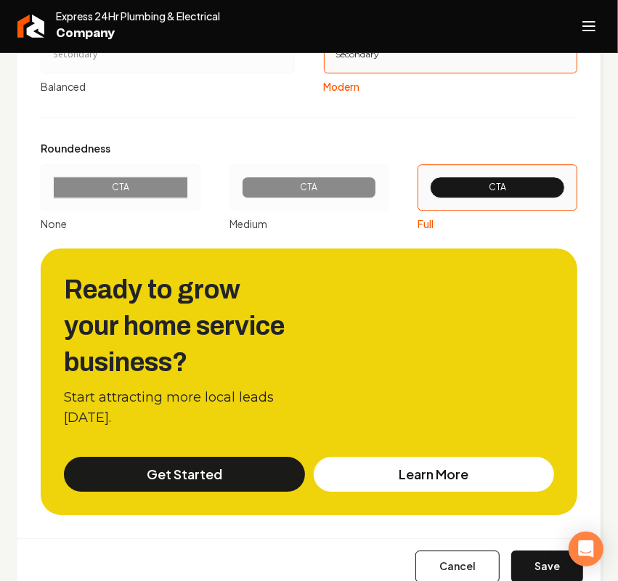
scroll to position [1766, 0]
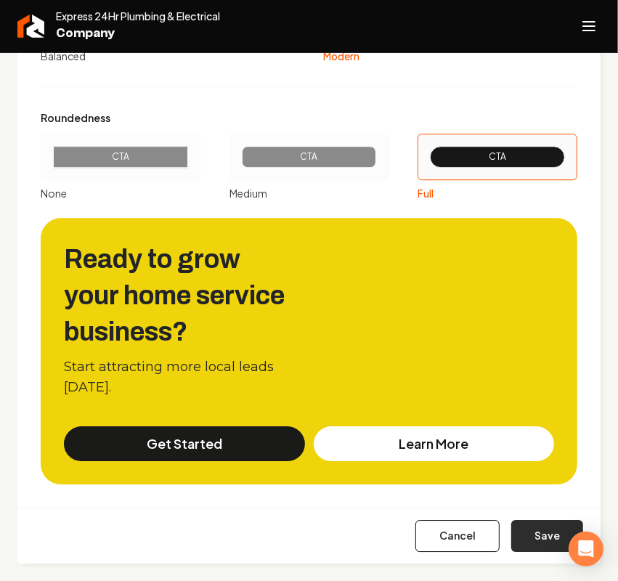
click at [538, 529] on button "Save" at bounding box center [548, 536] width 72 height 32
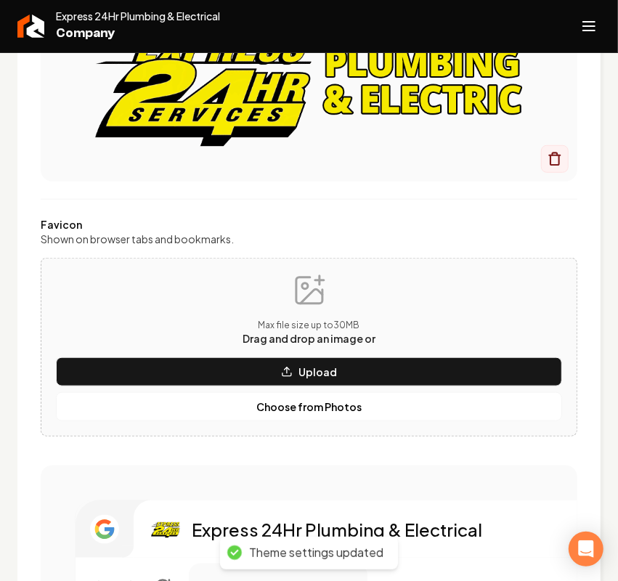
scroll to position [437, 0]
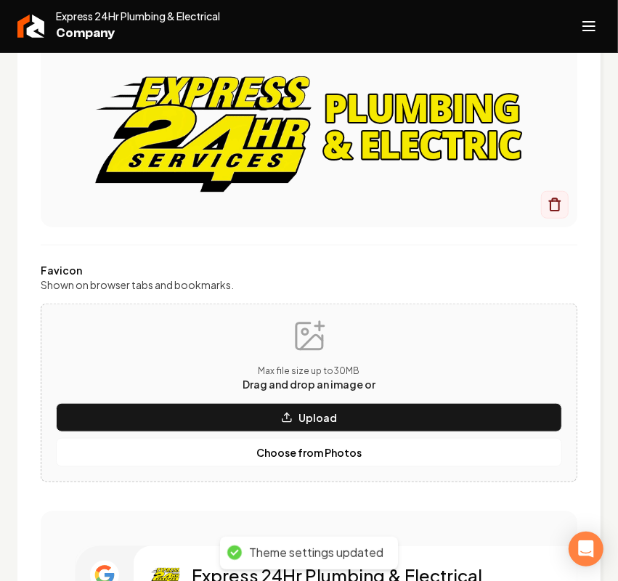
click at [578, 1] on div "Express 24Hr Plumbing & Electrical Company" at bounding box center [309, 26] width 618 height 53
click at [602, 22] on button "Open navigation menu" at bounding box center [589, 26] width 35 height 35
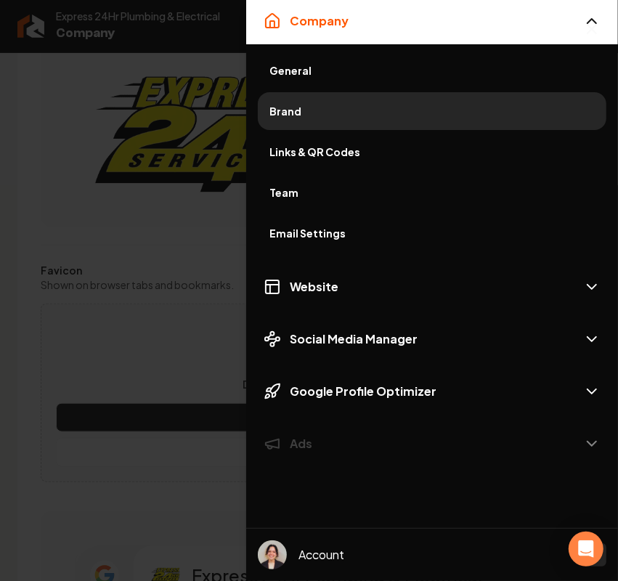
click at [342, 262] on div "Company General Brand Links & QR Codes Team Email Settings Website Social Media…" at bounding box center [432, 232] width 372 height 469
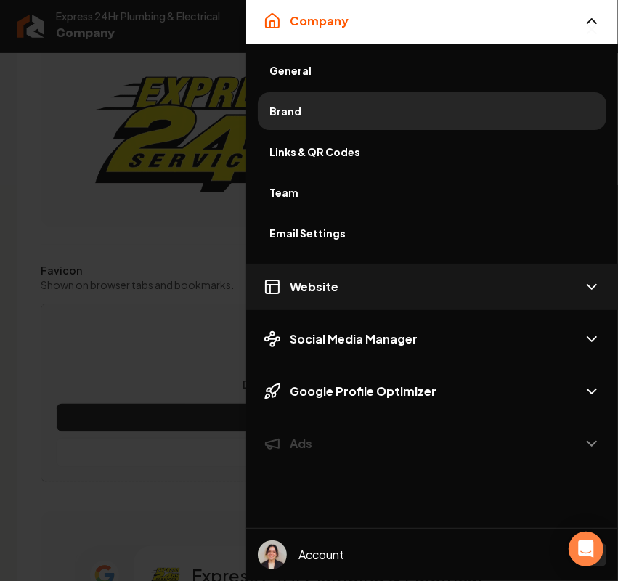
click at [317, 280] on span "Website" at bounding box center [314, 286] width 49 height 17
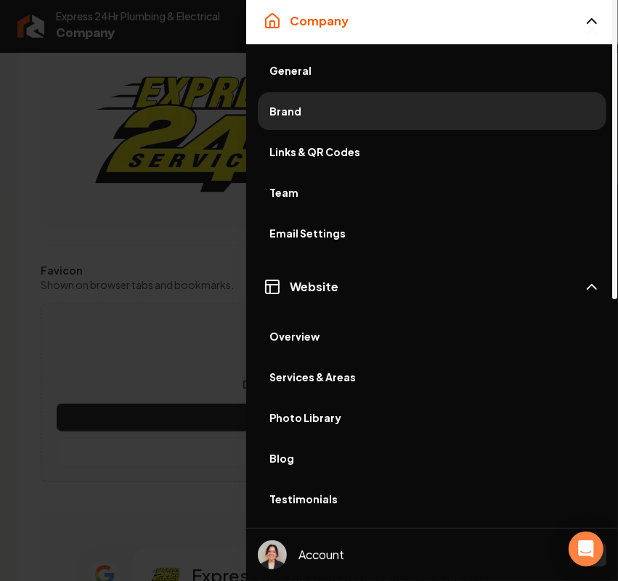
click at [298, 405] on link "Photo Library" at bounding box center [432, 418] width 349 height 38
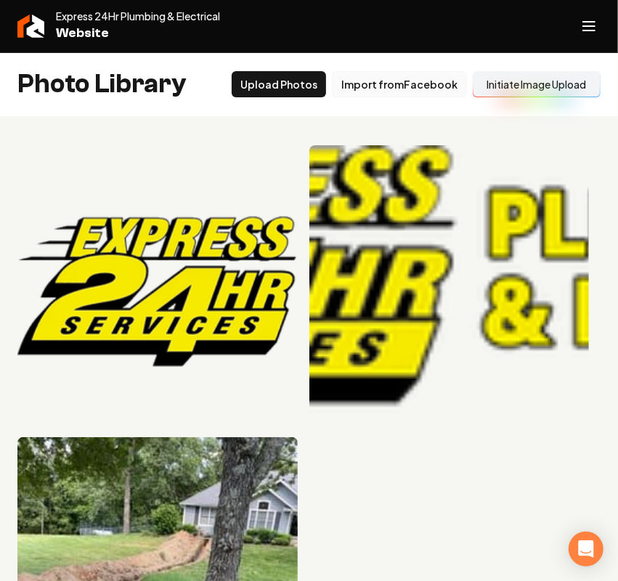
click at [394, 78] on button "Import from Facebook" at bounding box center [399, 84] width 135 height 26
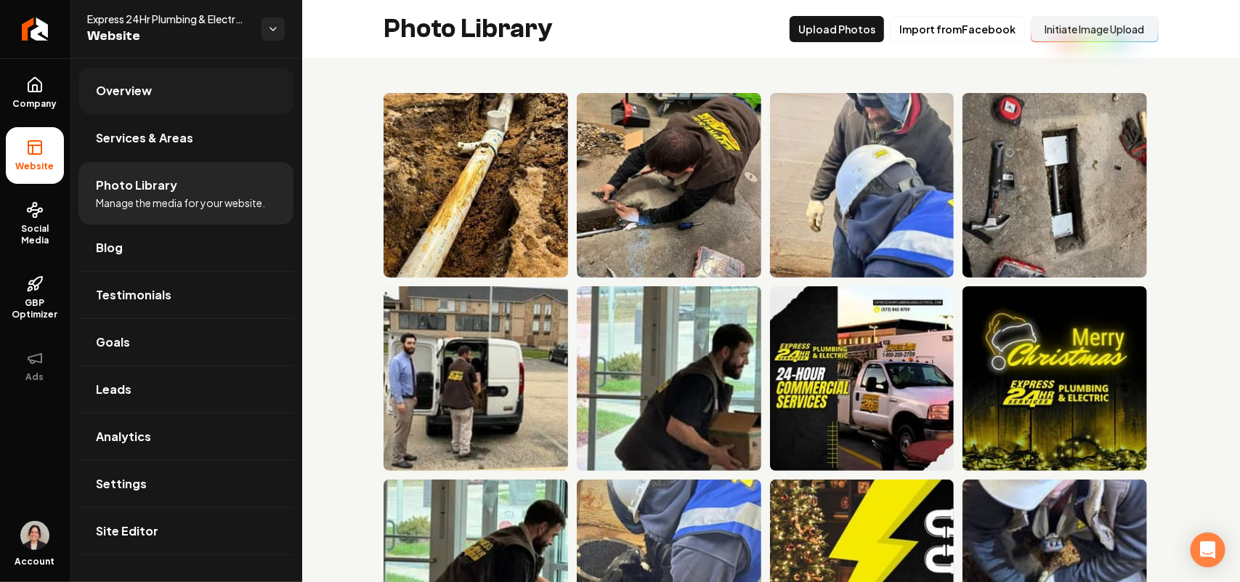
click at [162, 110] on link "Overview" at bounding box center [185, 91] width 215 height 47
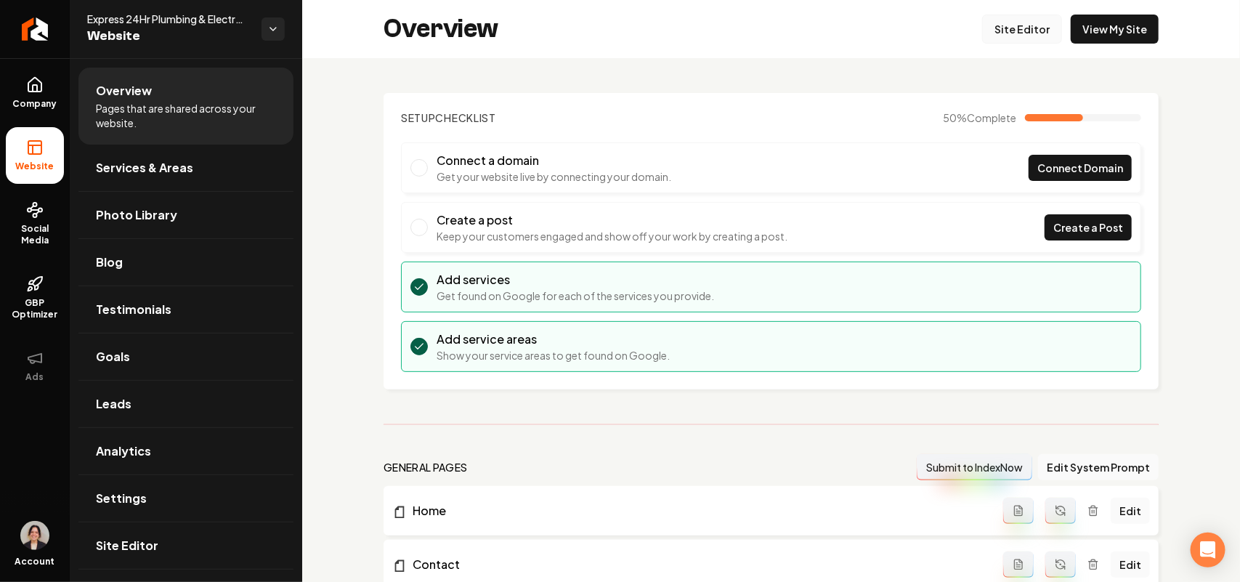
click at [1007, 20] on link "Site Editor" at bounding box center [1022, 29] width 80 height 29
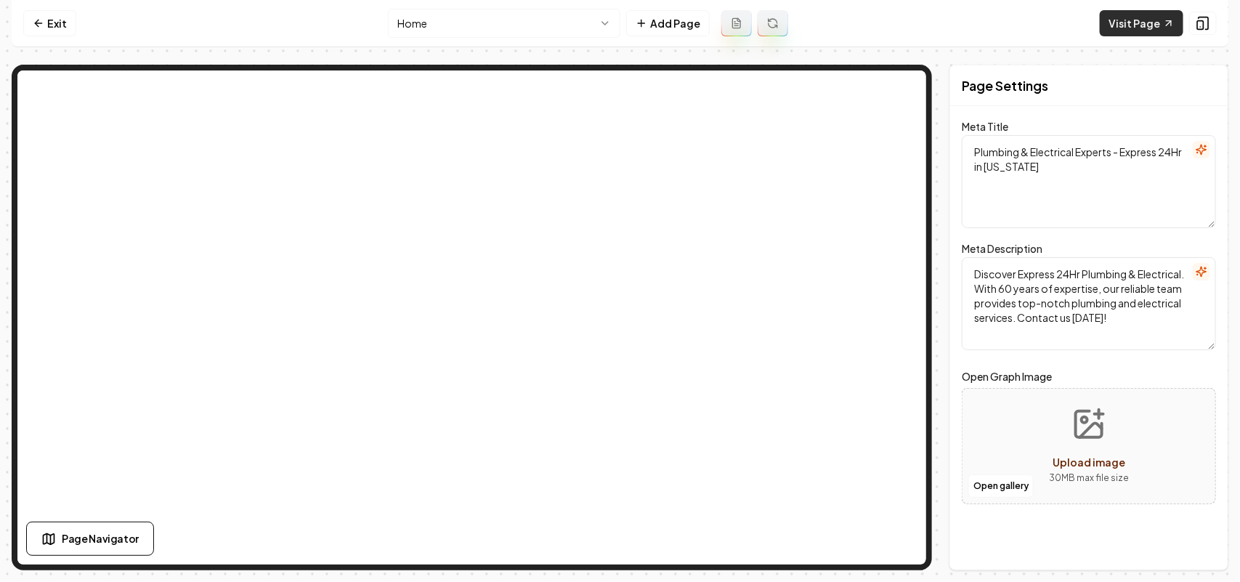
click at [1127, 29] on link "Visit Page" at bounding box center [1142, 23] width 84 height 26
click at [46, 20] on link "Exit" at bounding box center [49, 23] width 53 height 26
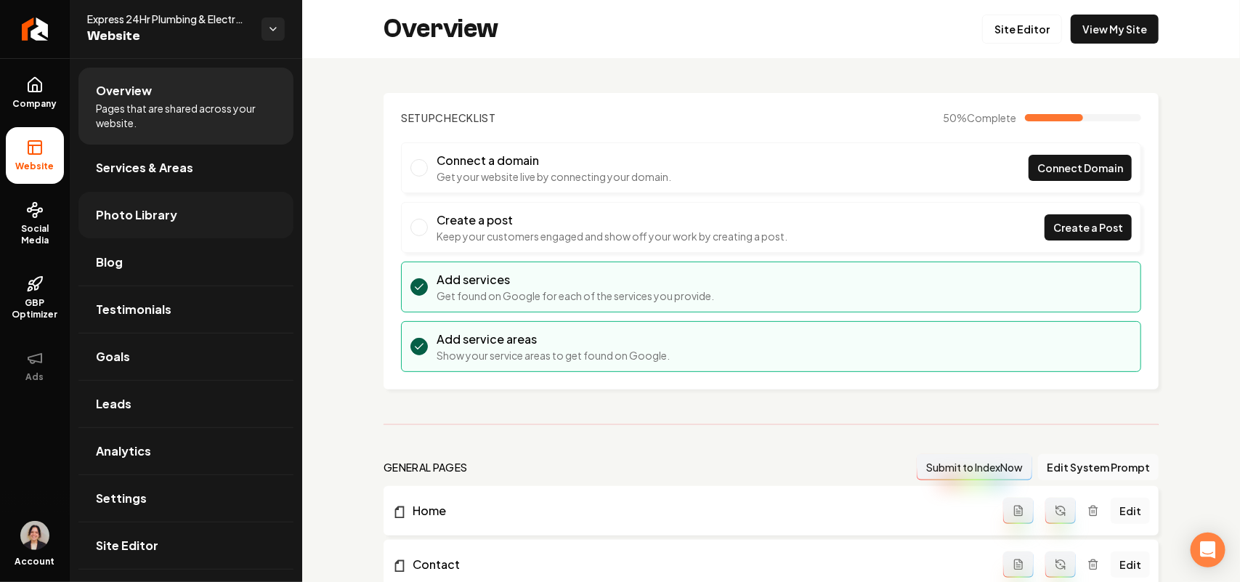
click at [180, 211] on link "Photo Library" at bounding box center [185, 215] width 215 height 47
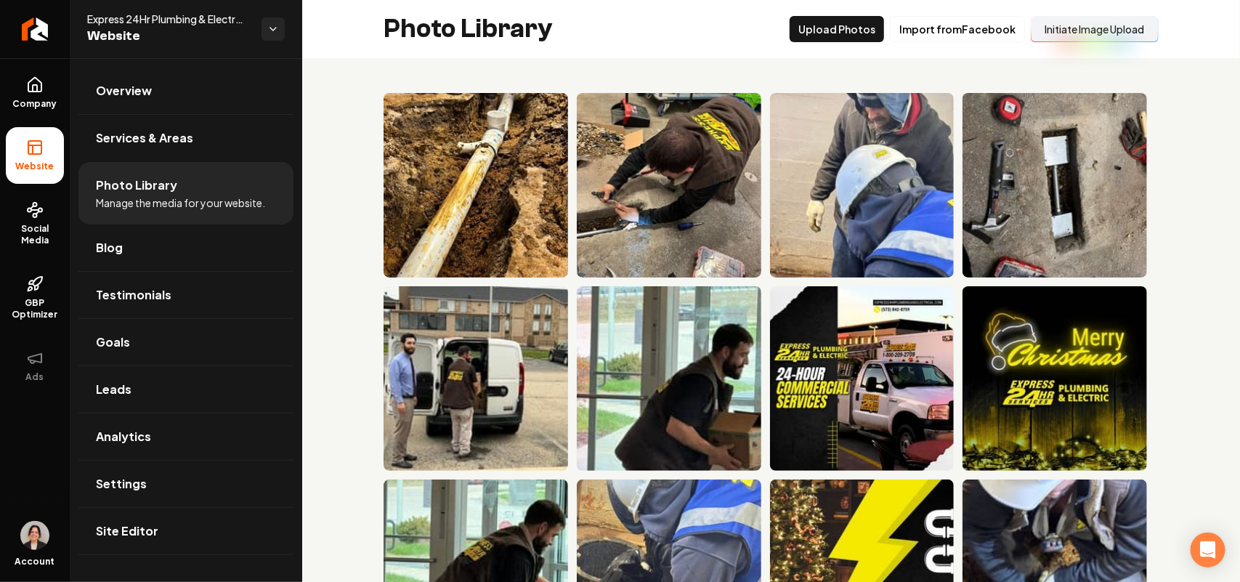
click at [841, 45] on div "Photo Library Upload Photos Import from Facebook Initiate Image Upload" at bounding box center [771, 29] width 938 height 58
click at [836, 31] on button "Upload Photos" at bounding box center [837, 29] width 94 height 26
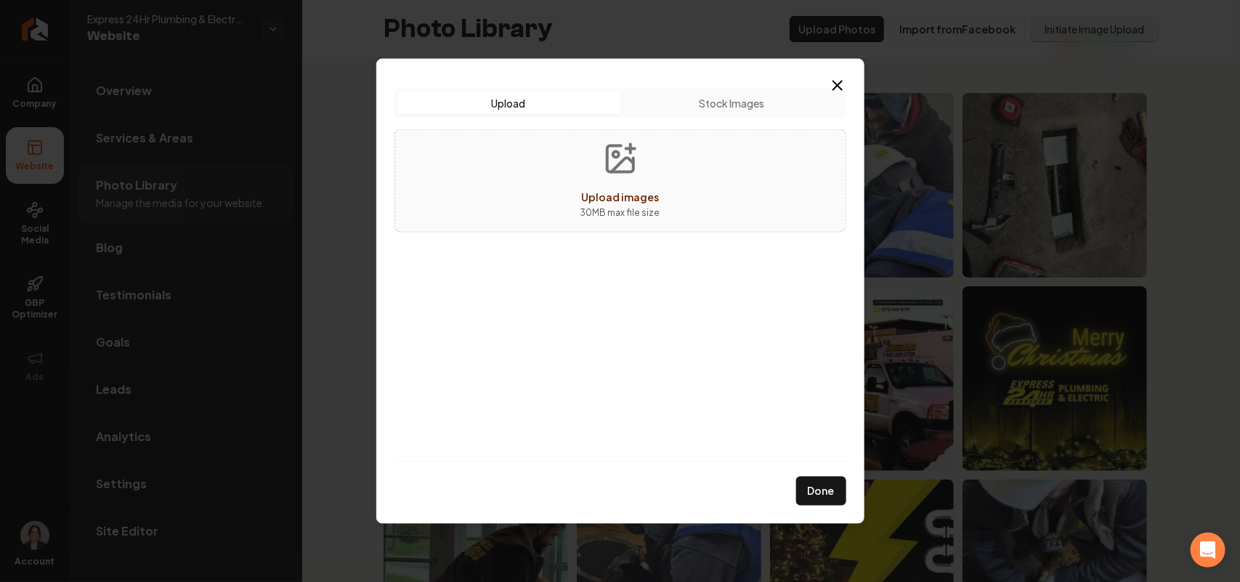
click at [706, 249] on div "Upload Upload Stock Images Upload images 30 MB max file size" at bounding box center [621, 274] width 452 height 373
click at [694, 190] on div "Upload images 30 MB max file size" at bounding box center [621, 180] width 452 height 103
type input "**********"
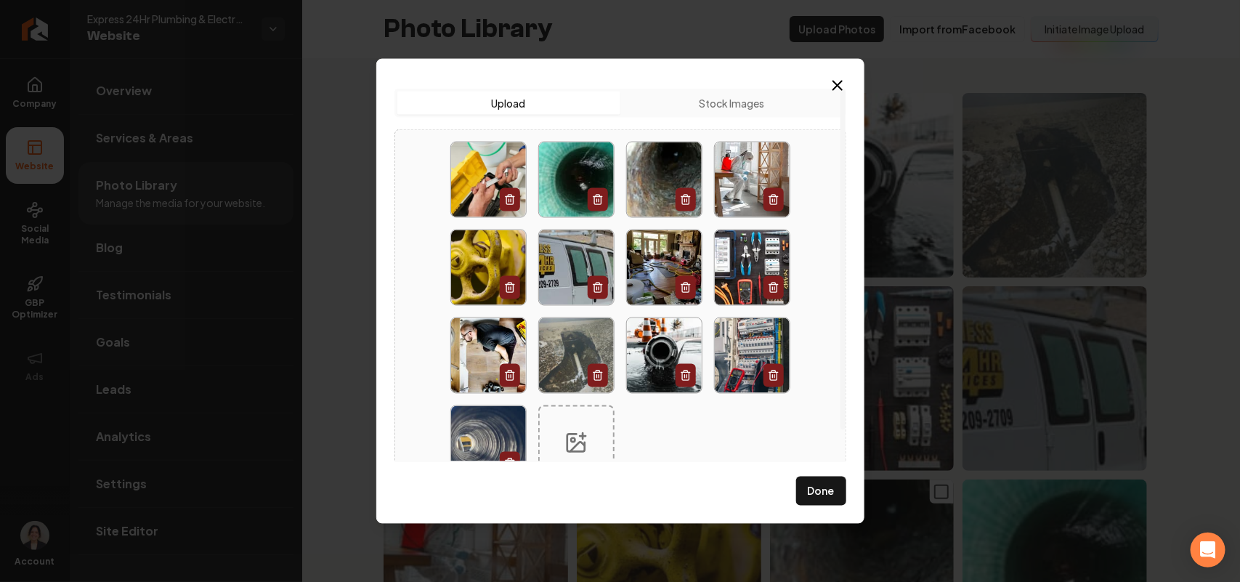
click at [834, 478] on button "Done" at bounding box center [821, 491] width 50 height 29
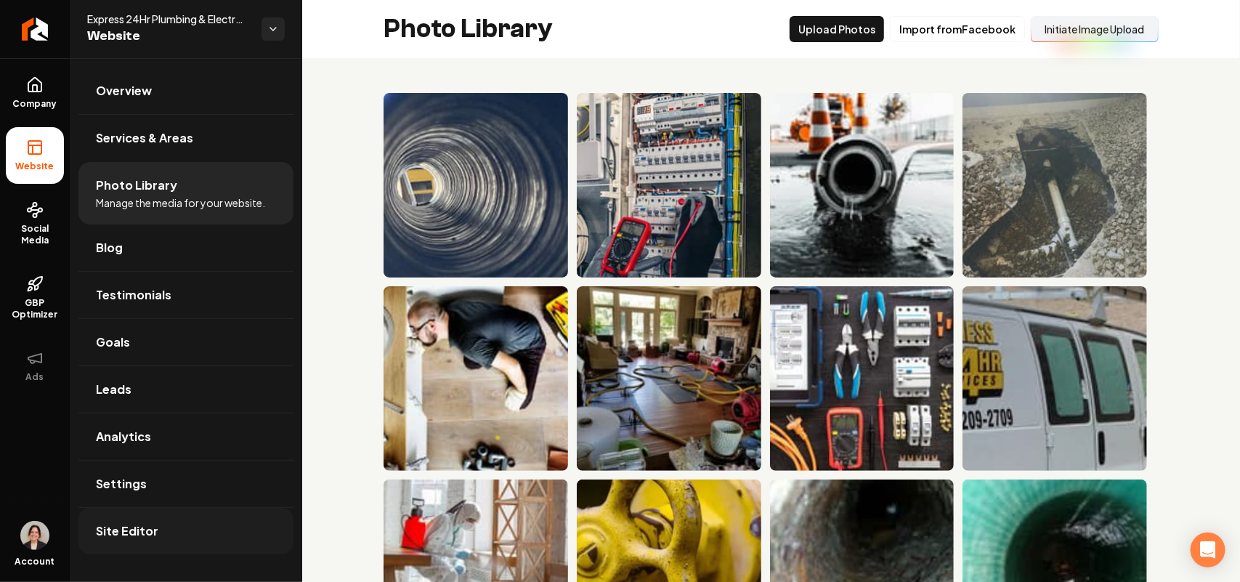
click at [124, 547] on link "Site Editor" at bounding box center [185, 531] width 215 height 47
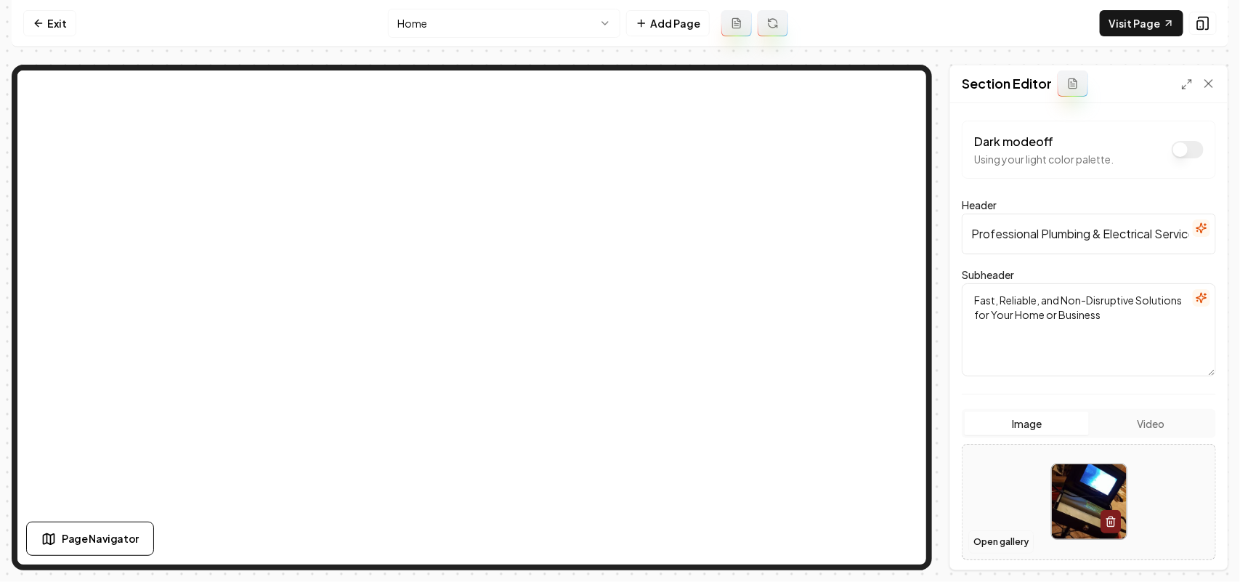
click at [1005, 545] on button "Open gallery" at bounding box center [1001, 541] width 65 height 23
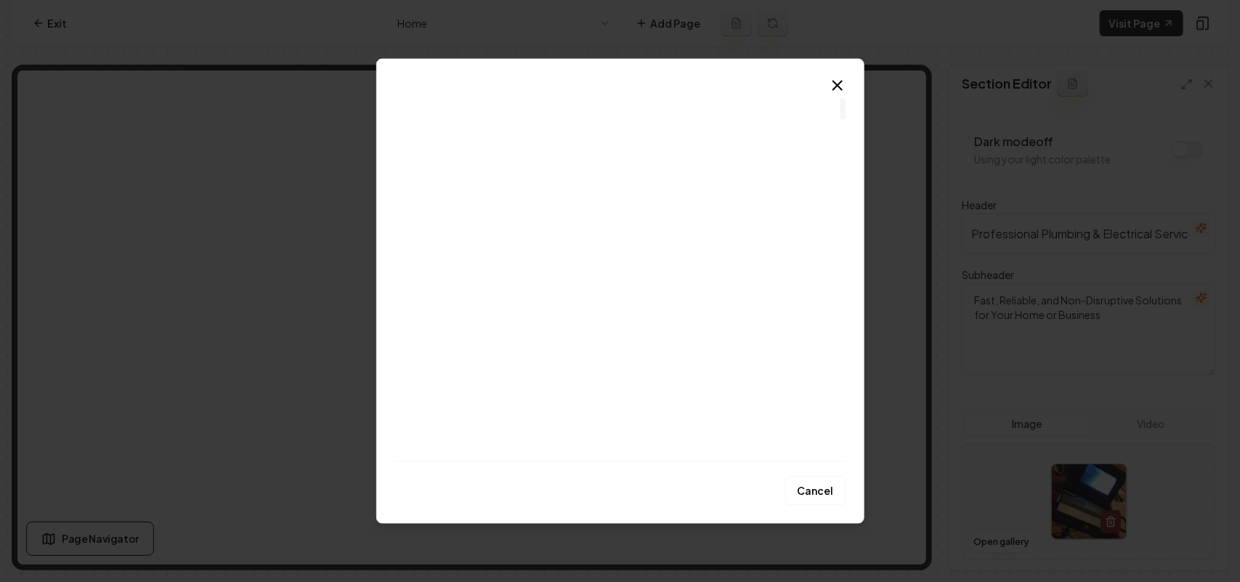
scroll to position [182, 0]
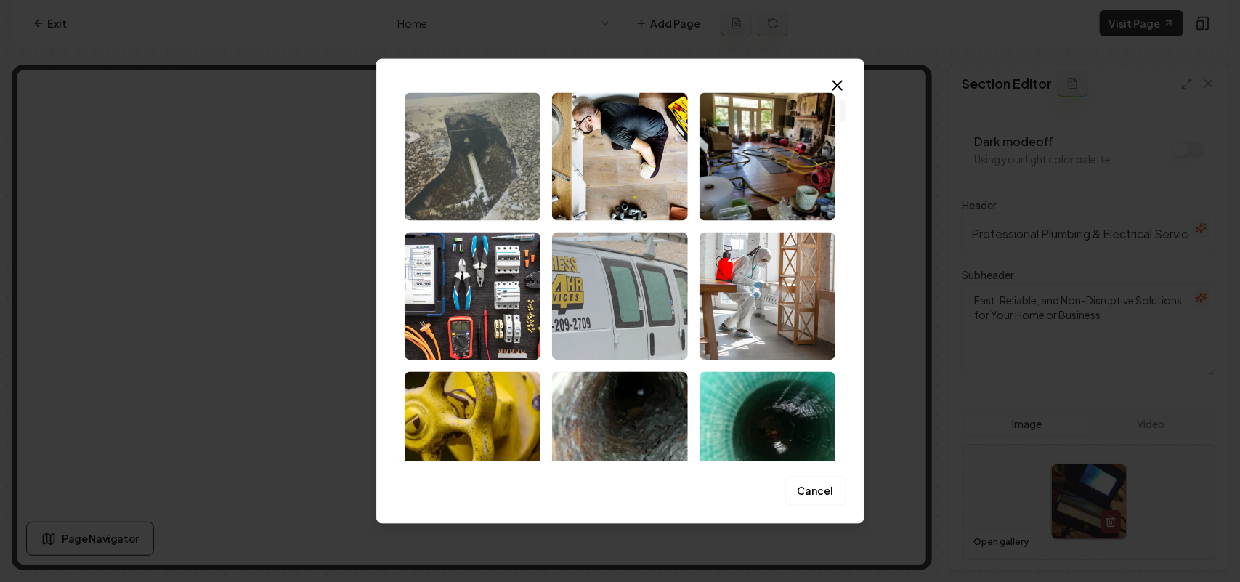
click at [620, 309] on img "Select image image_68c868ad5c7cd75eb8aa0666.webp" at bounding box center [620, 296] width 136 height 128
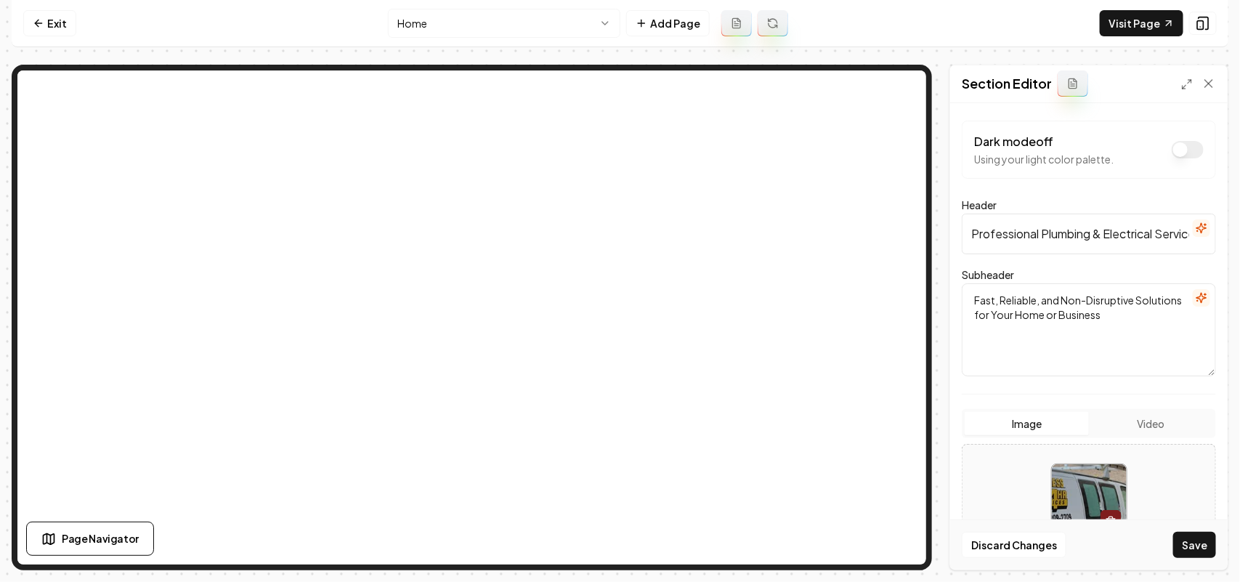
click at [1203, 551] on button "Save" at bounding box center [1195, 545] width 43 height 26
click at [982, 544] on button "Open gallery" at bounding box center [1001, 541] width 65 height 23
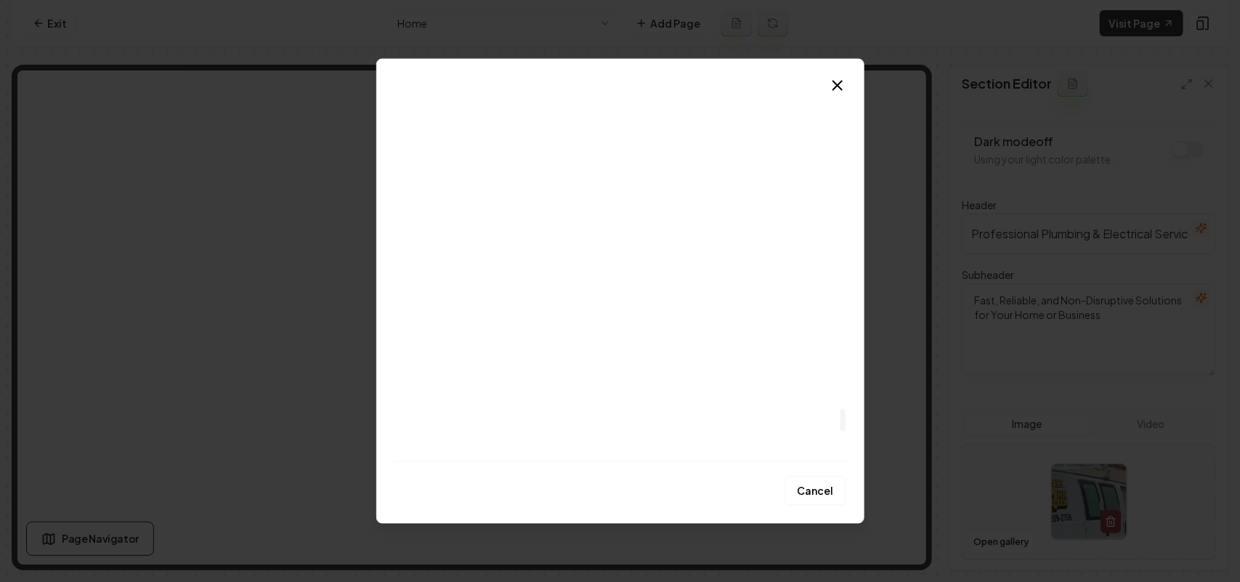
scroll to position [5450, 0]
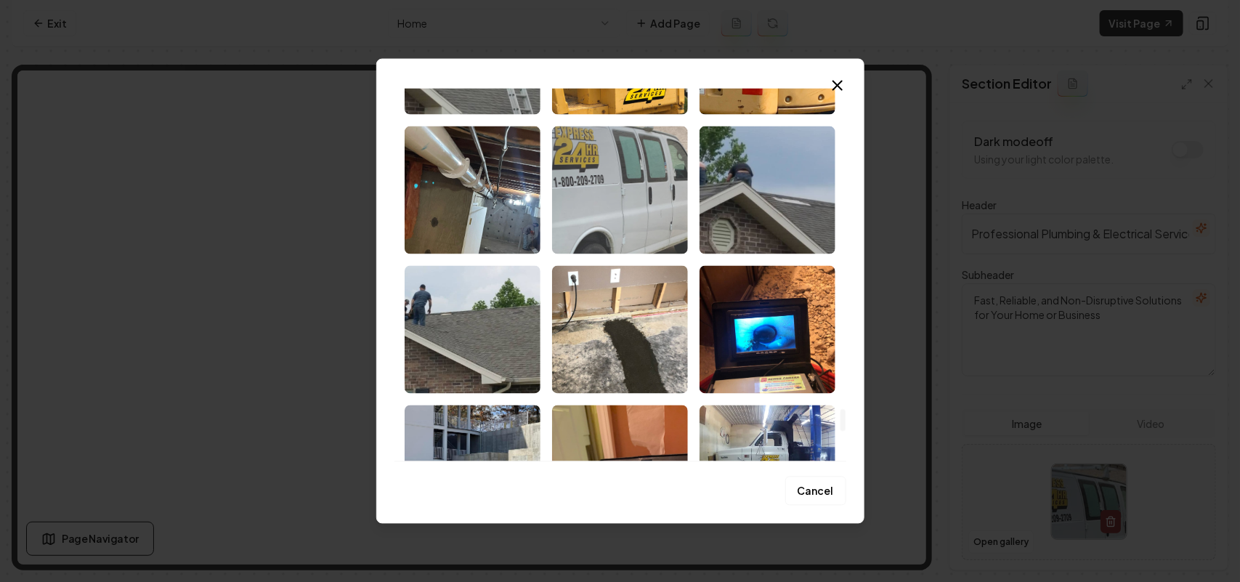
click at [613, 203] on img "Select image image_68c867245c7cd75eb8a0ccd6.jpeg" at bounding box center [620, 190] width 136 height 128
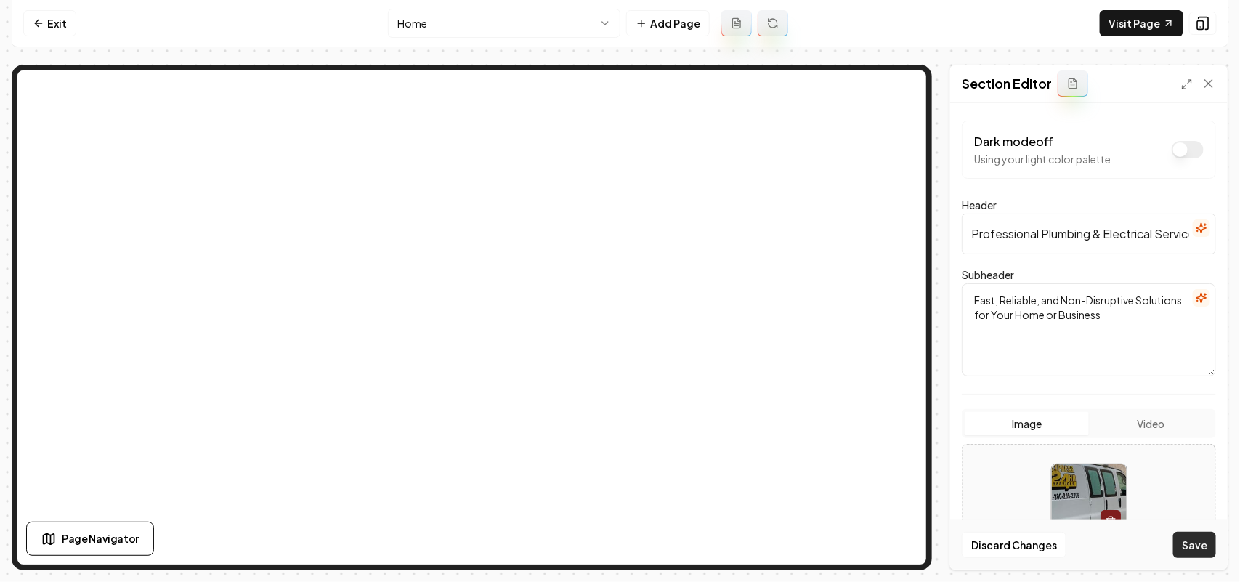
click at [1182, 545] on button "Save" at bounding box center [1195, 545] width 43 height 26
click at [1015, 541] on button "Open gallery" at bounding box center [1001, 541] width 65 height 23
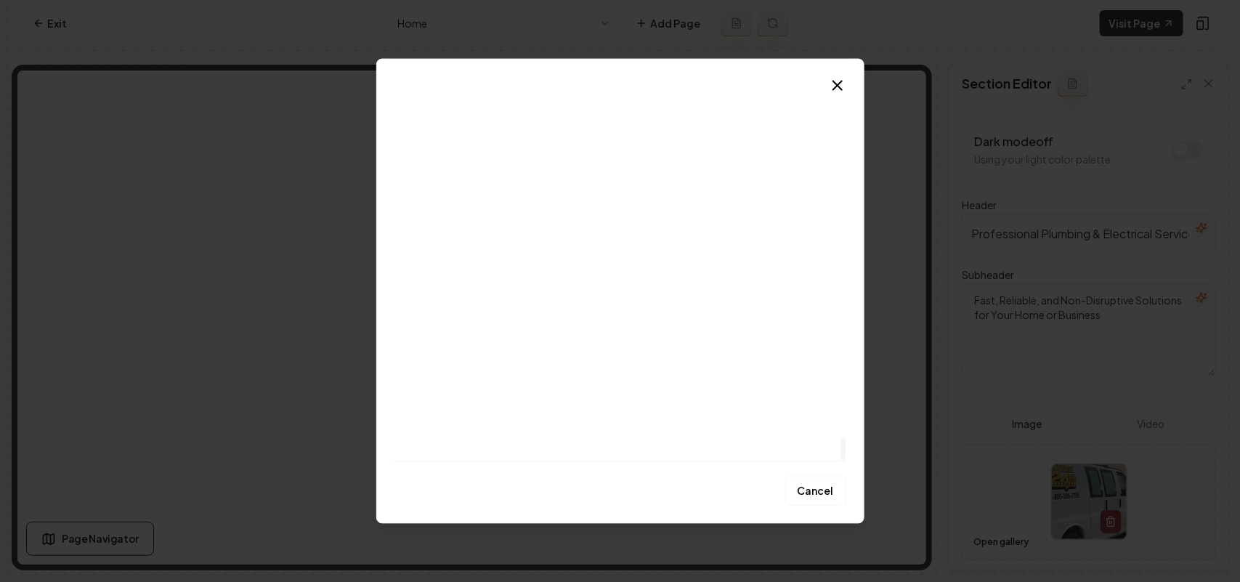
scroll to position [5945, 0]
drag, startPoint x: 841, startPoint y: 137, endPoint x: 833, endPoint y: 476, distance: 339.4
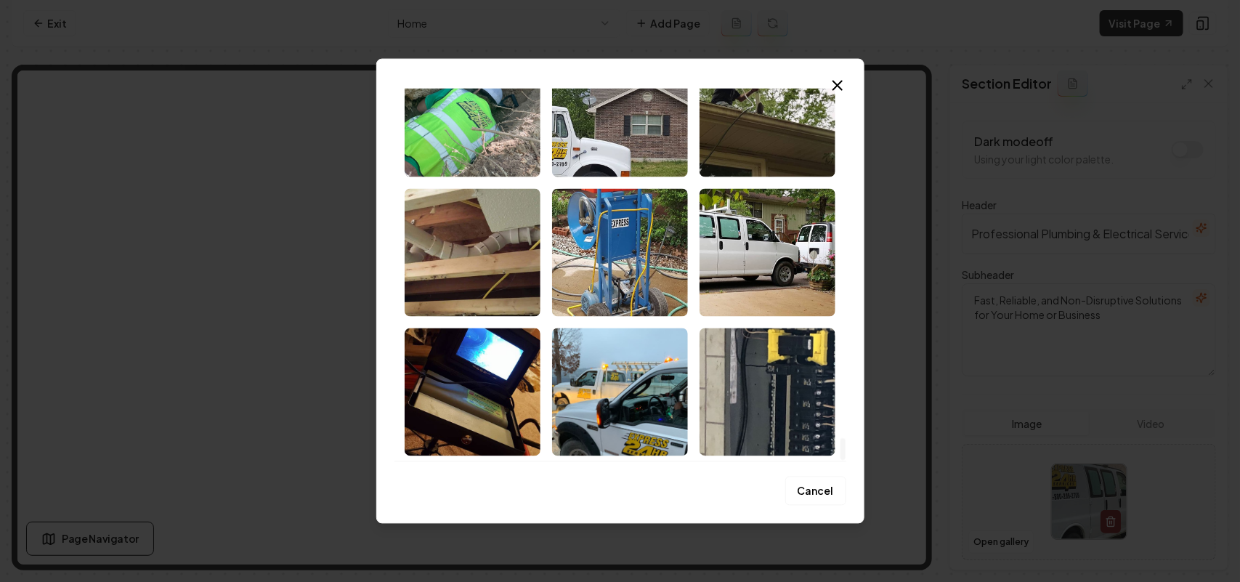
click at [841, 460] on div at bounding box center [843, 449] width 5 height 22
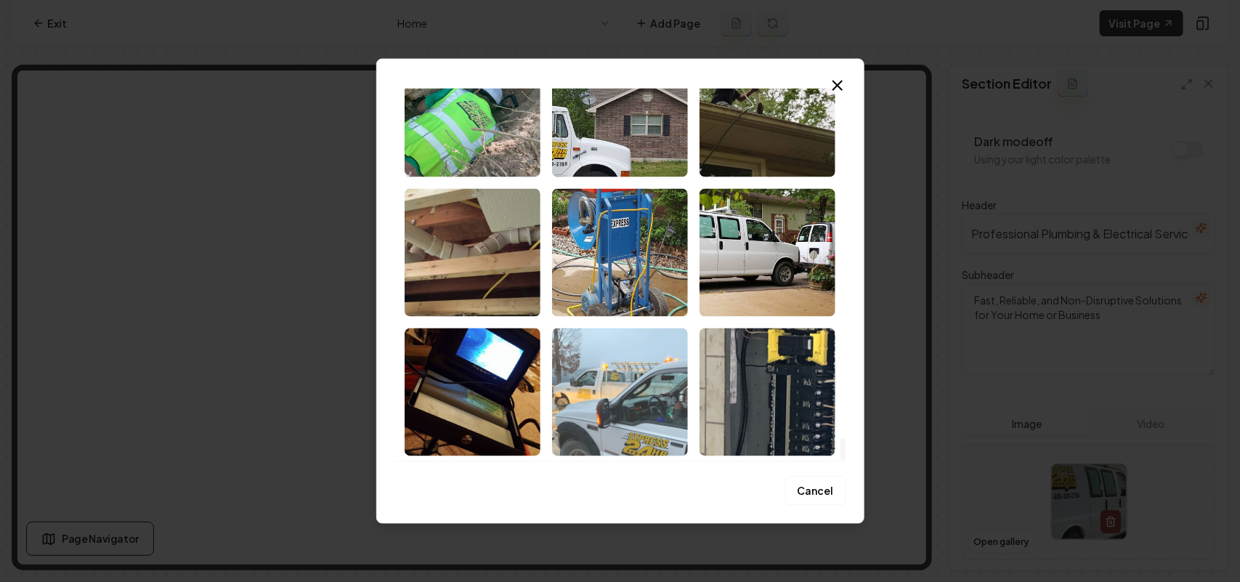
click at [638, 404] on img "Select image image_68c867235c7cd75eb8a0c58e.jpeg" at bounding box center [620, 392] width 136 height 128
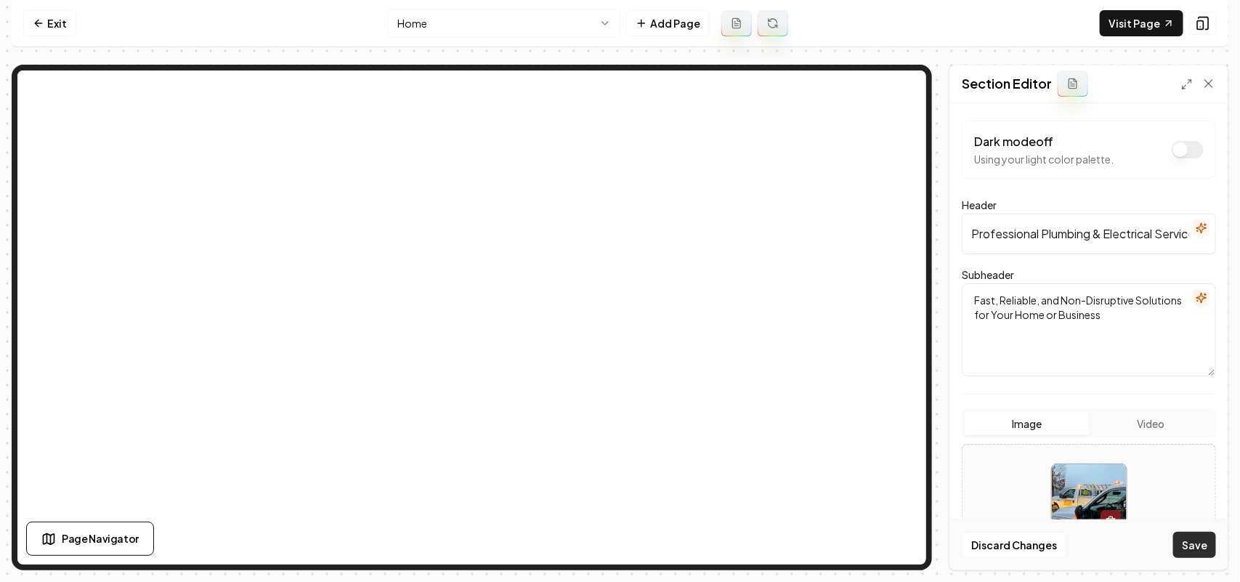
click at [1192, 544] on button "Save" at bounding box center [1195, 545] width 43 height 26
click at [1009, 544] on button "Open gallery" at bounding box center [1001, 541] width 65 height 23
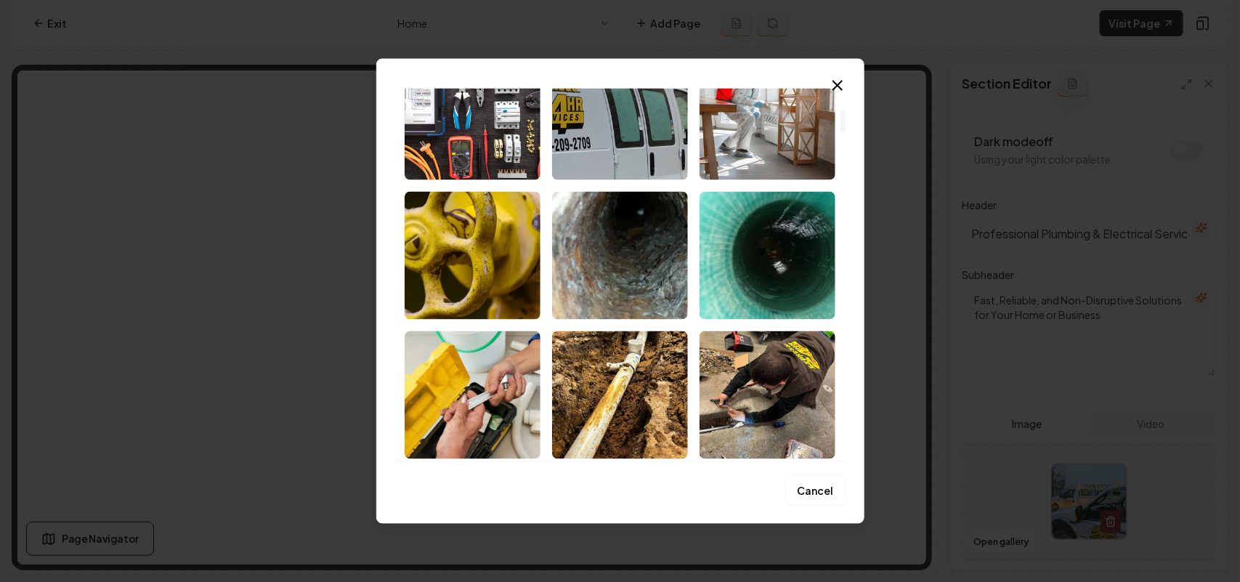
scroll to position [363, 0]
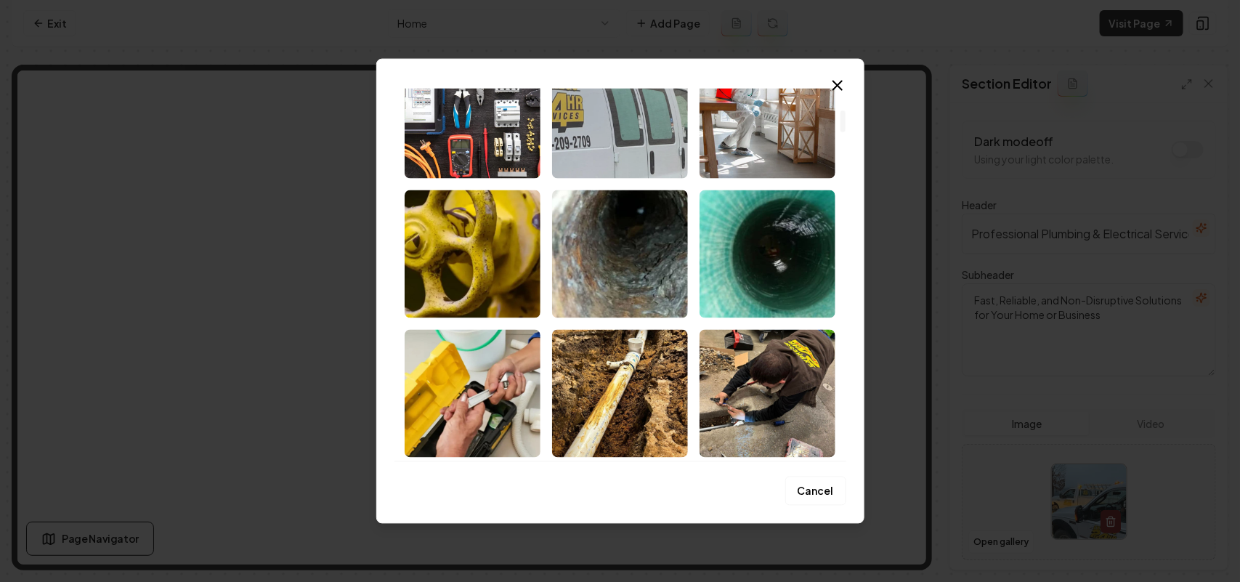
click at [608, 140] on img "Select image image_68c868ad5c7cd75eb8aa0666.webp" at bounding box center [620, 114] width 136 height 128
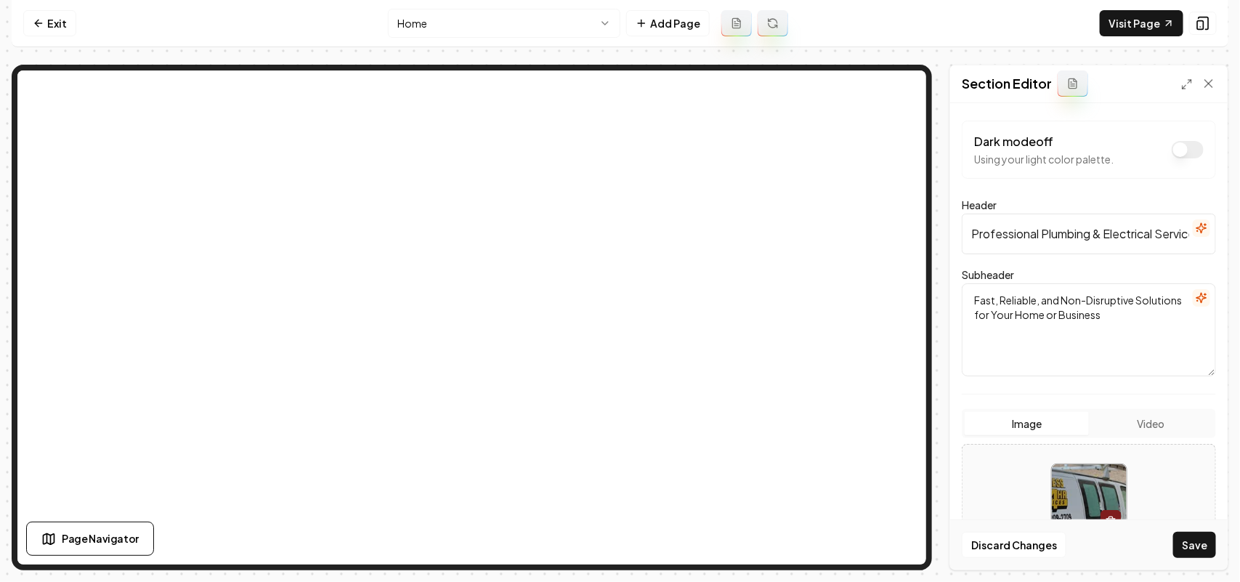
click at [1193, 554] on button "Save" at bounding box center [1195, 545] width 43 height 26
